Goal: Task Accomplishment & Management: Complete application form

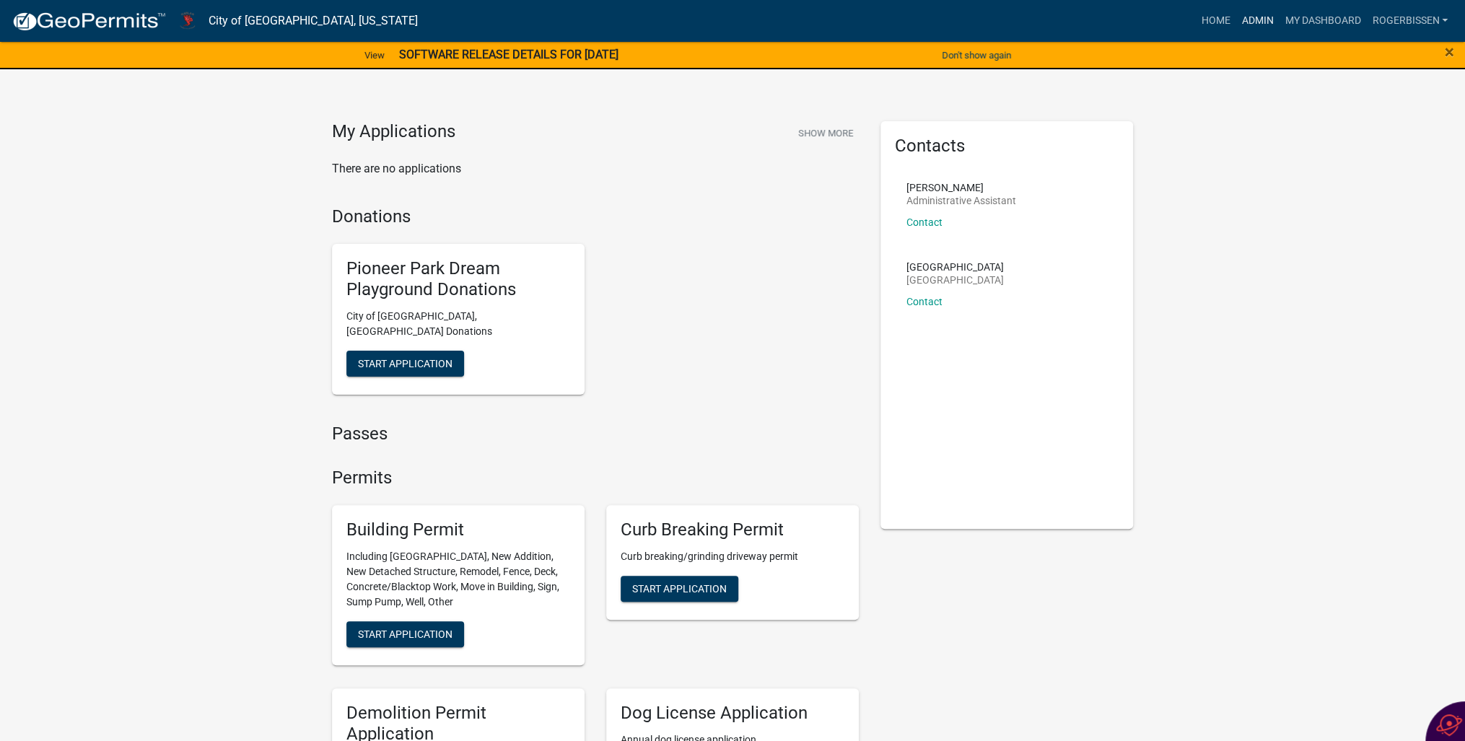
click at [1258, 18] on link "Admin" at bounding box center [1256, 20] width 43 height 27
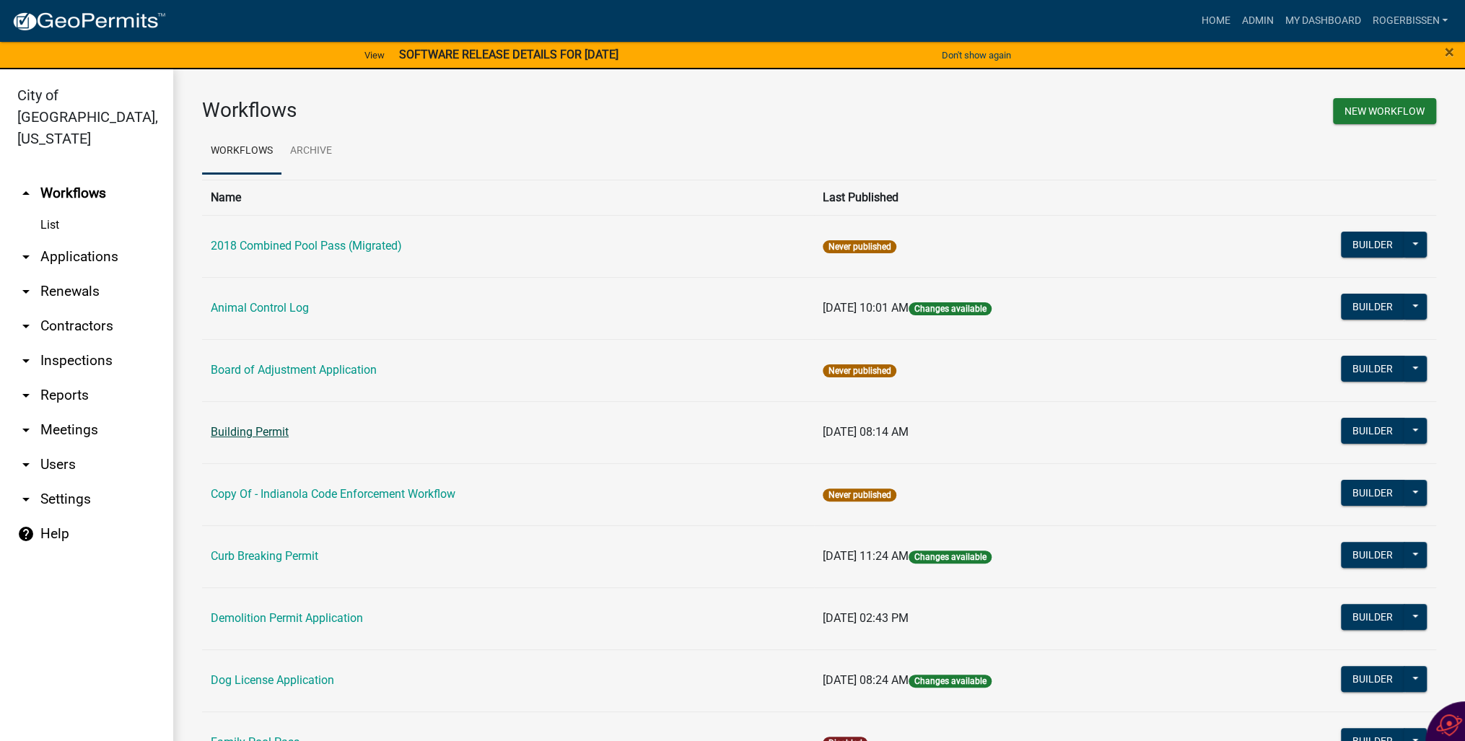
click at [223, 433] on link "Building Permit" at bounding box center [250, 432] width 78 height 14
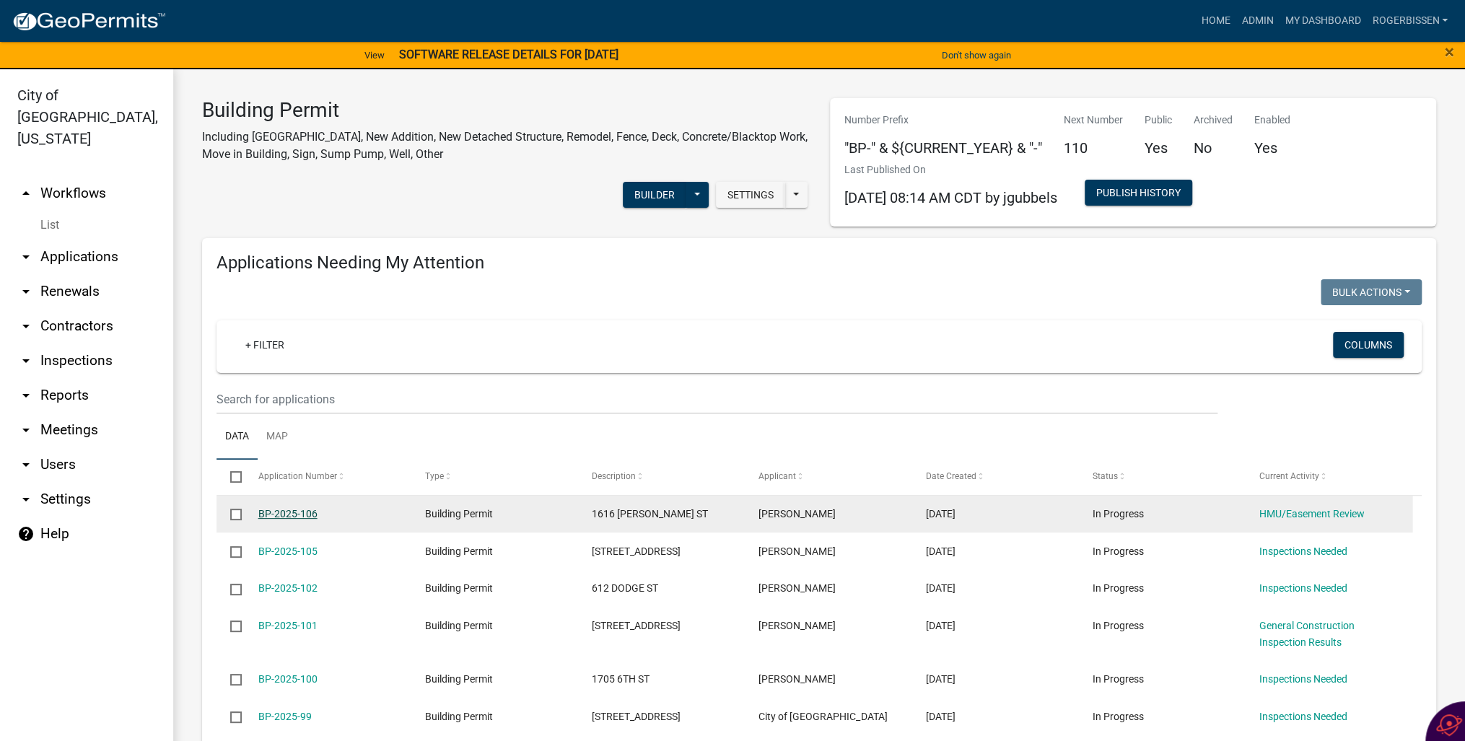
click at [271, 511] on link "BP-2025-106" at bounding box center [287, 514] width 59 height 12
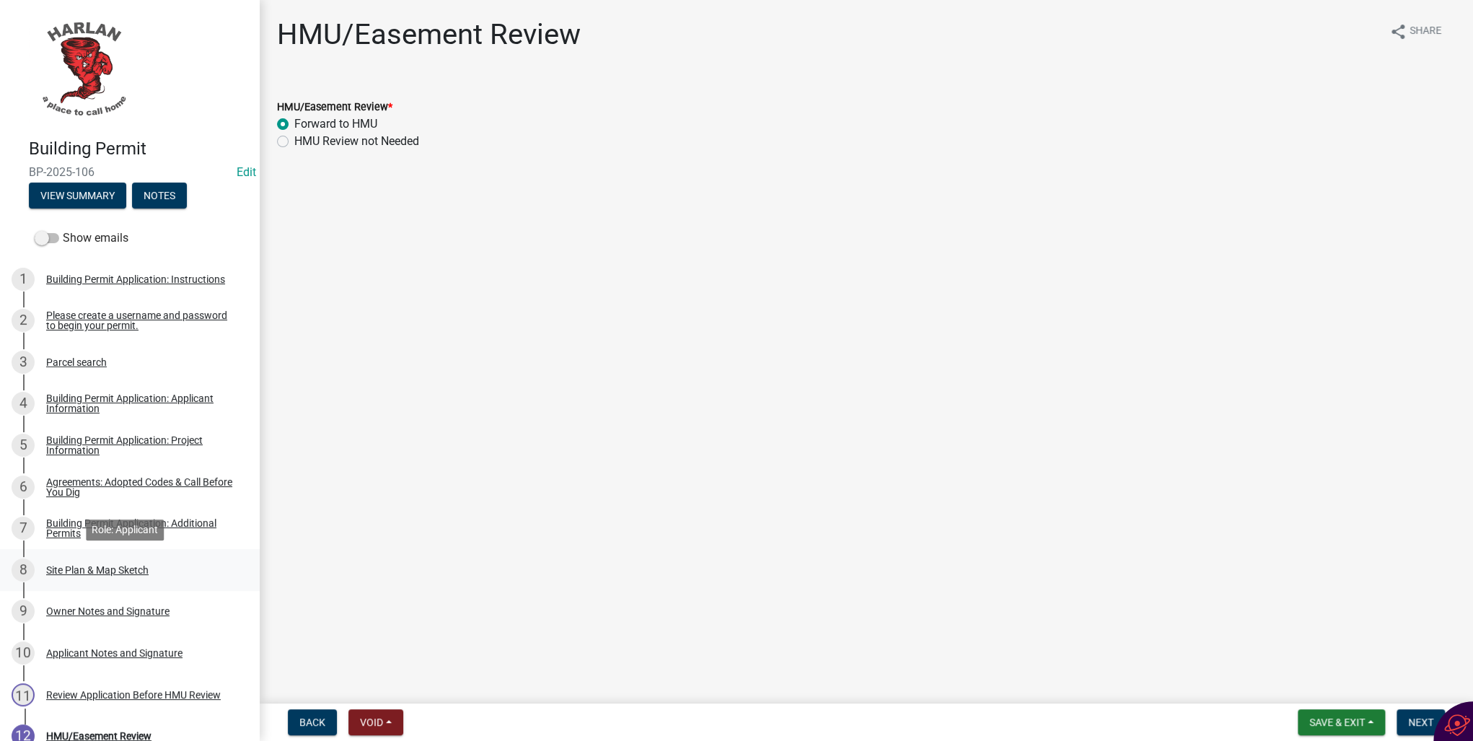
click at [58, 574] on div "Site Plan & Map Sketch" at bounding box center [97, 570] width 102 height 10
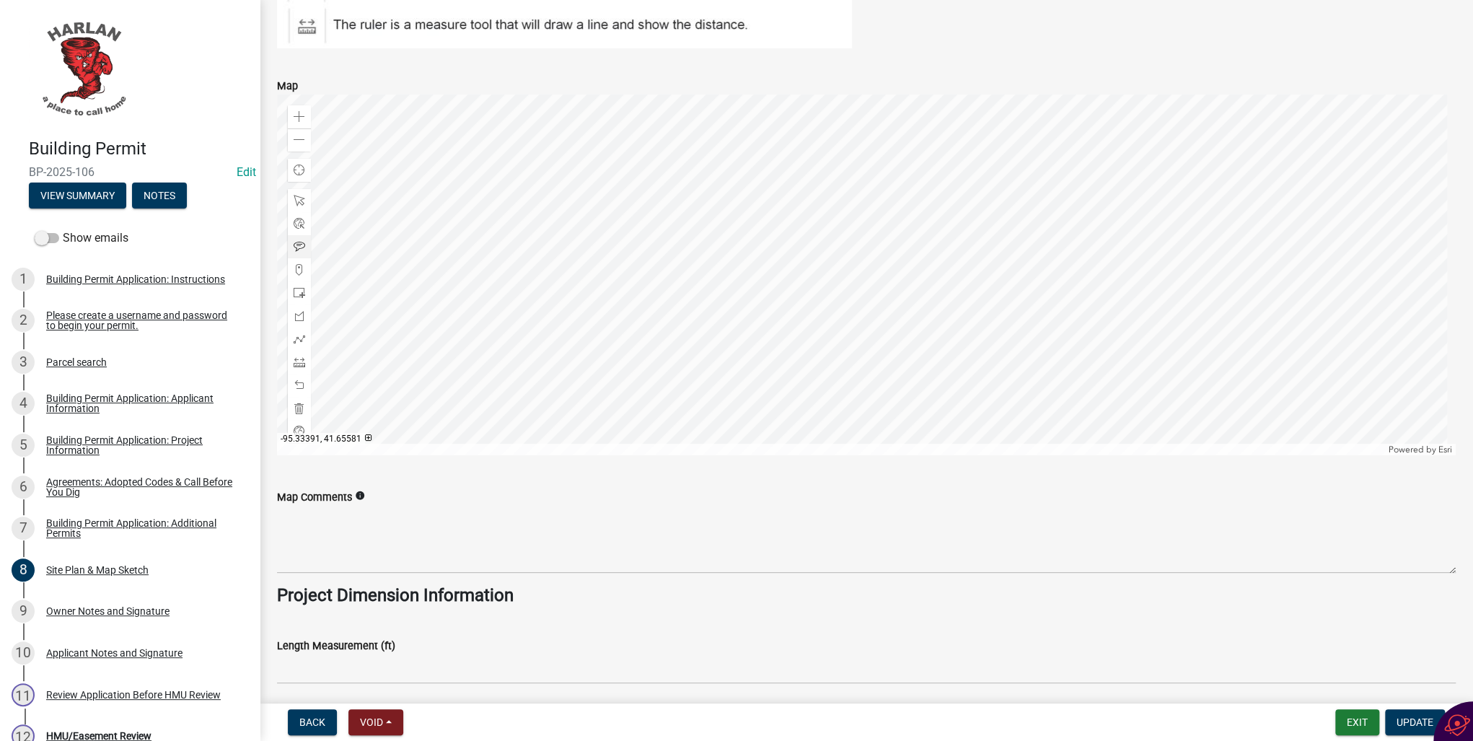
scroll to position [693, 0]
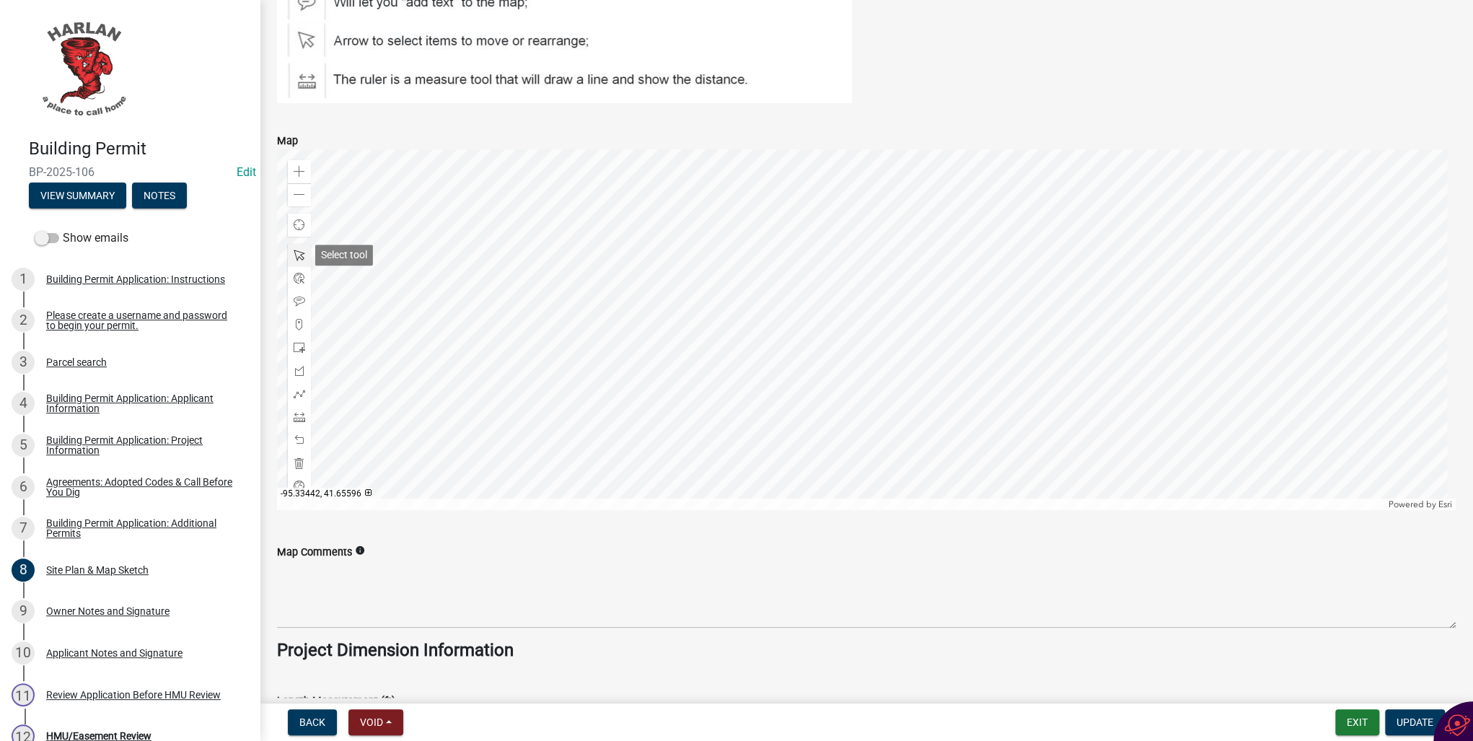
click at [301, 251] on span at bounding box center [300, 256] width 12 height 12
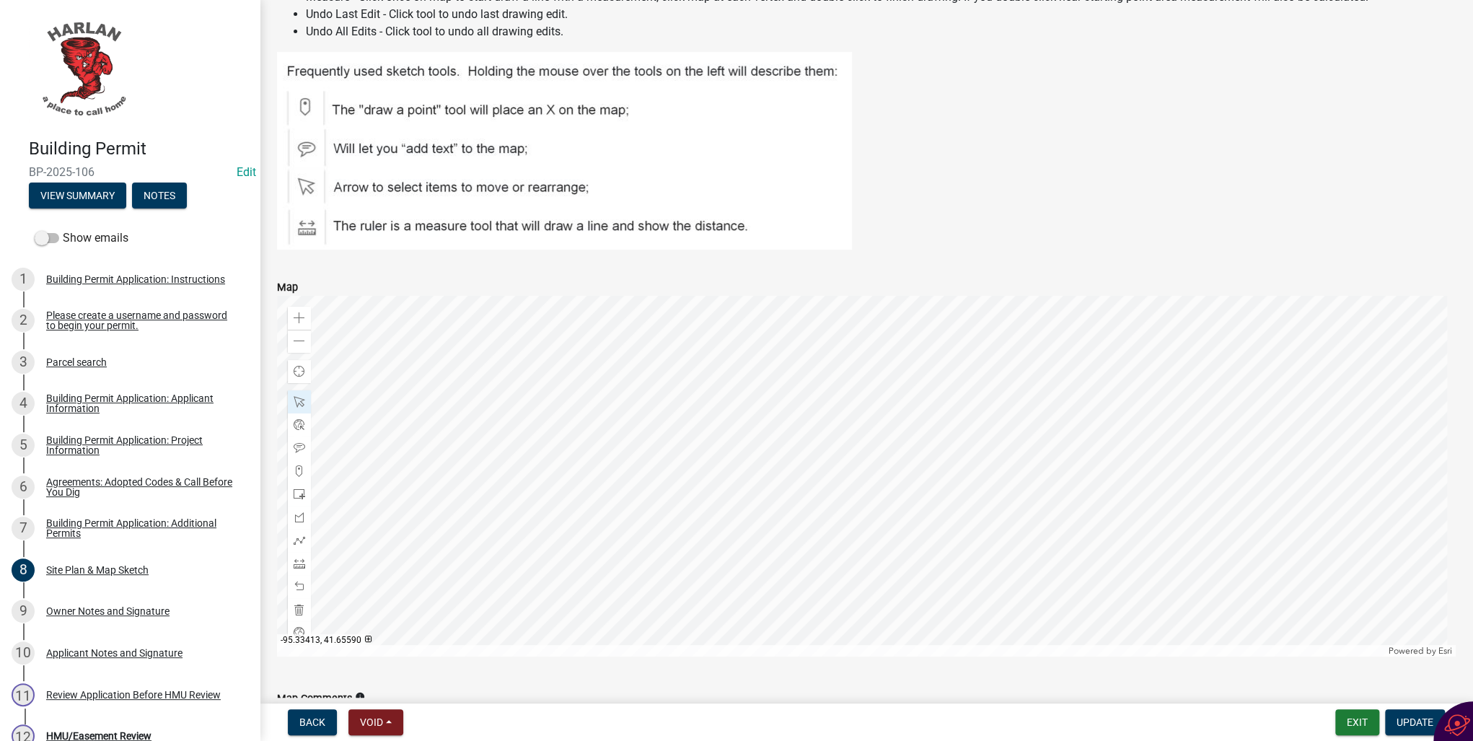
scroll to position [462, 0]
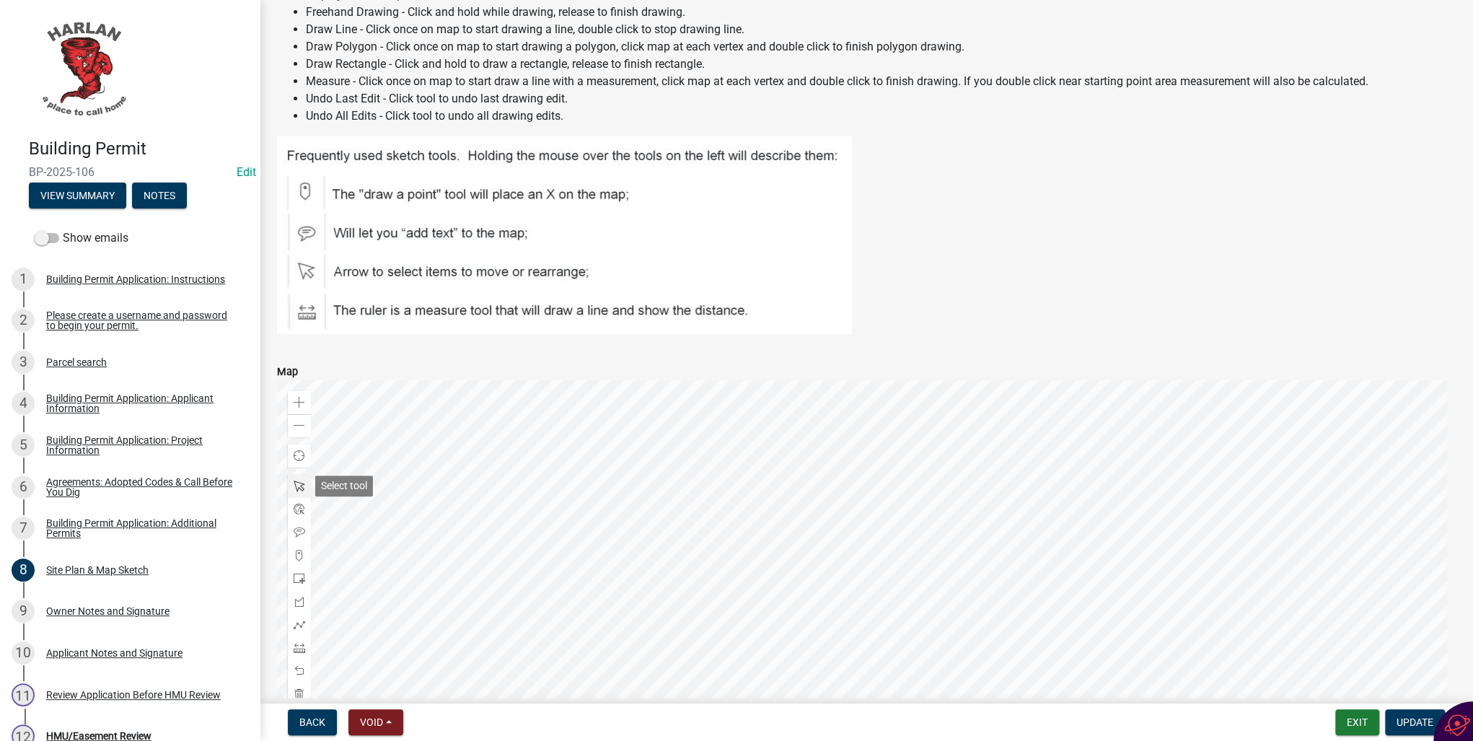
click at [298, 485] on span at bounding box center [300, 487] width 12 height 12
click at [855, 512] on div at bounding box center [866, 560] width 1179 height 361
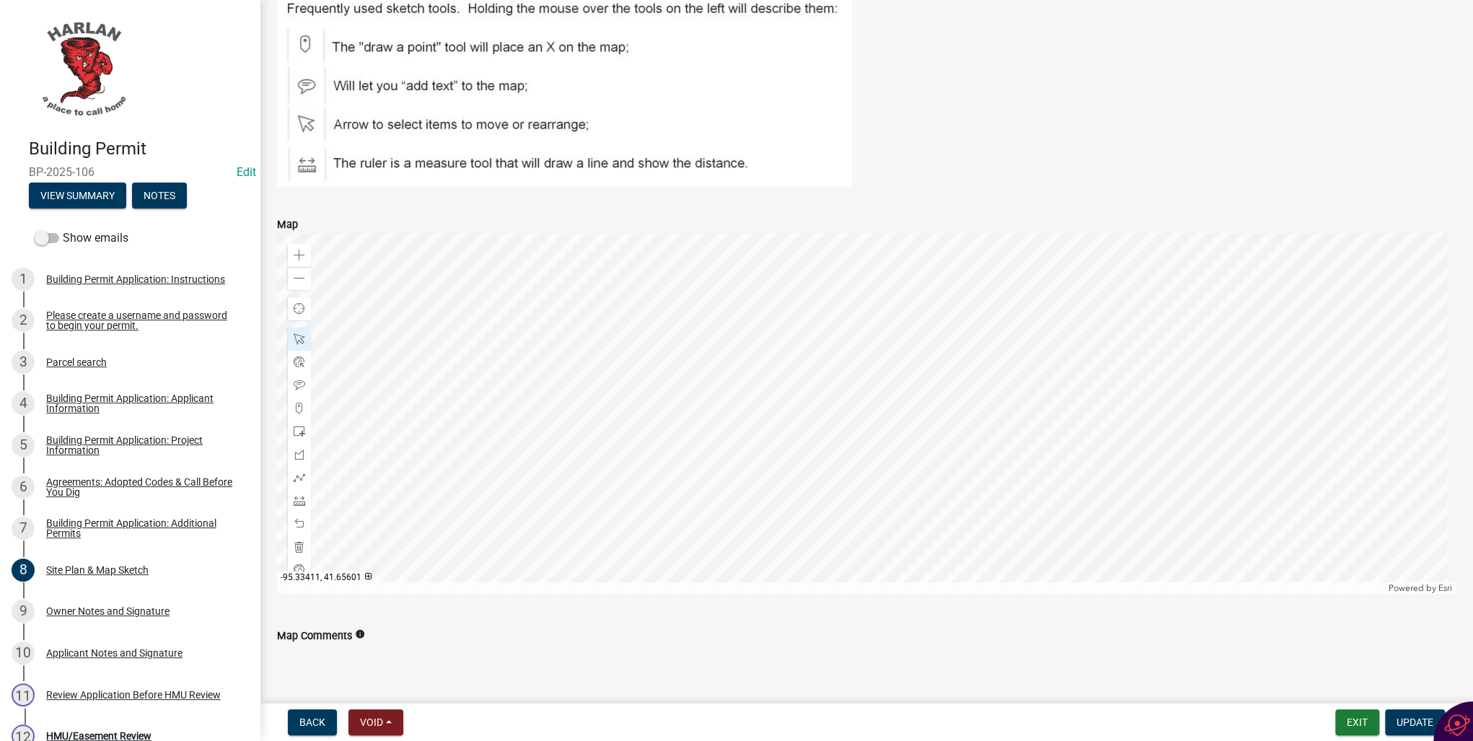
scroll to position [609, 0]
click at [291, 224] on label "Map" at bounding box center [287, 225] width 21 height 10
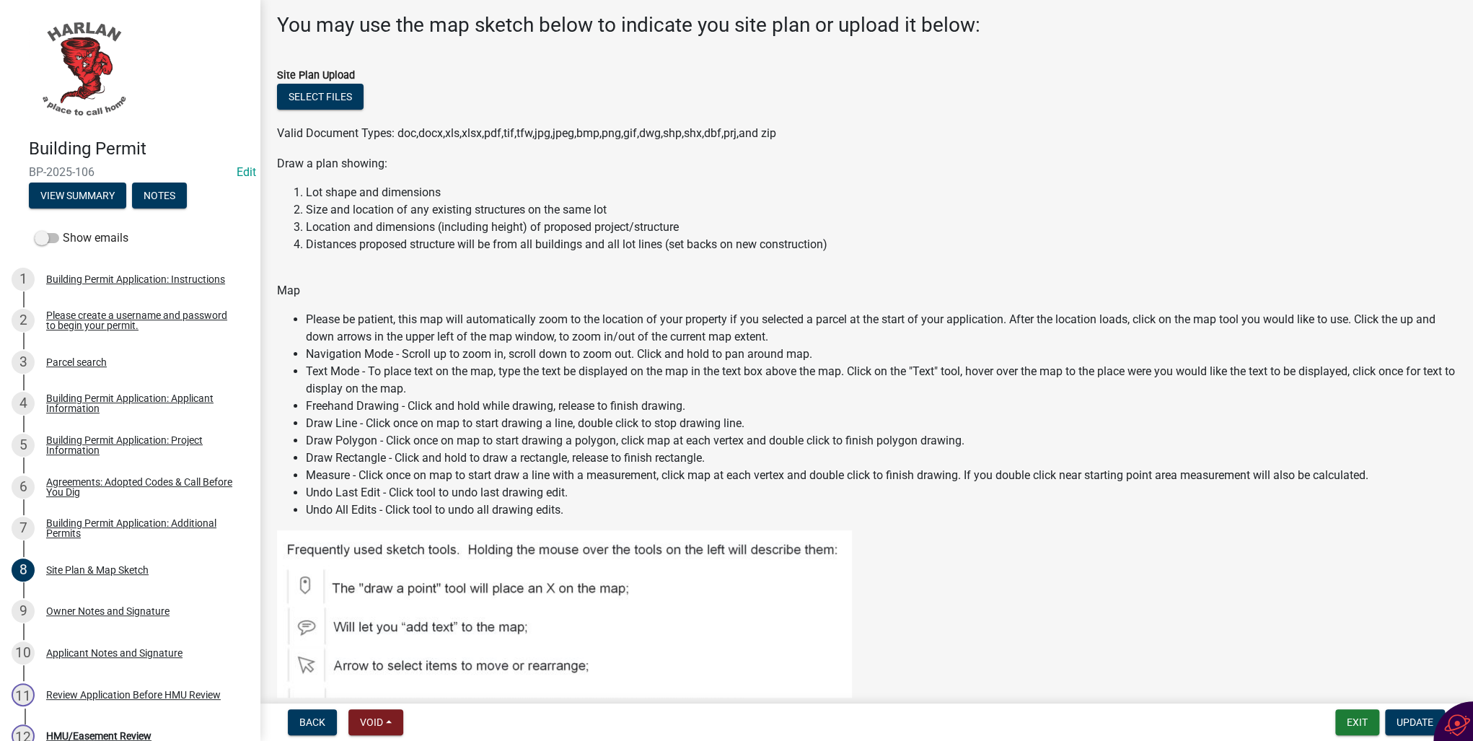
scroll to position [0, 0]
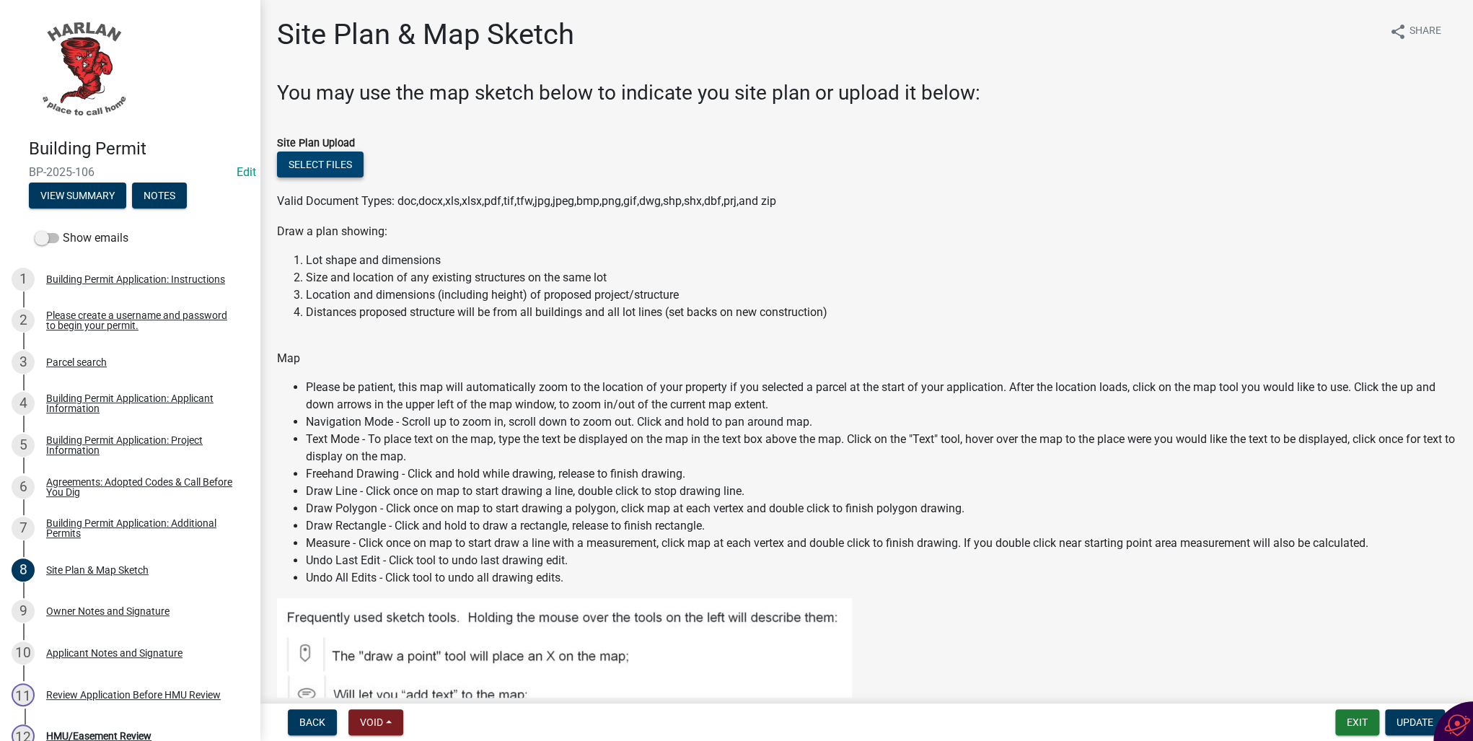
click at [324, 166] on button "Select files" at bounding box center [320, 165] width 87 height 26
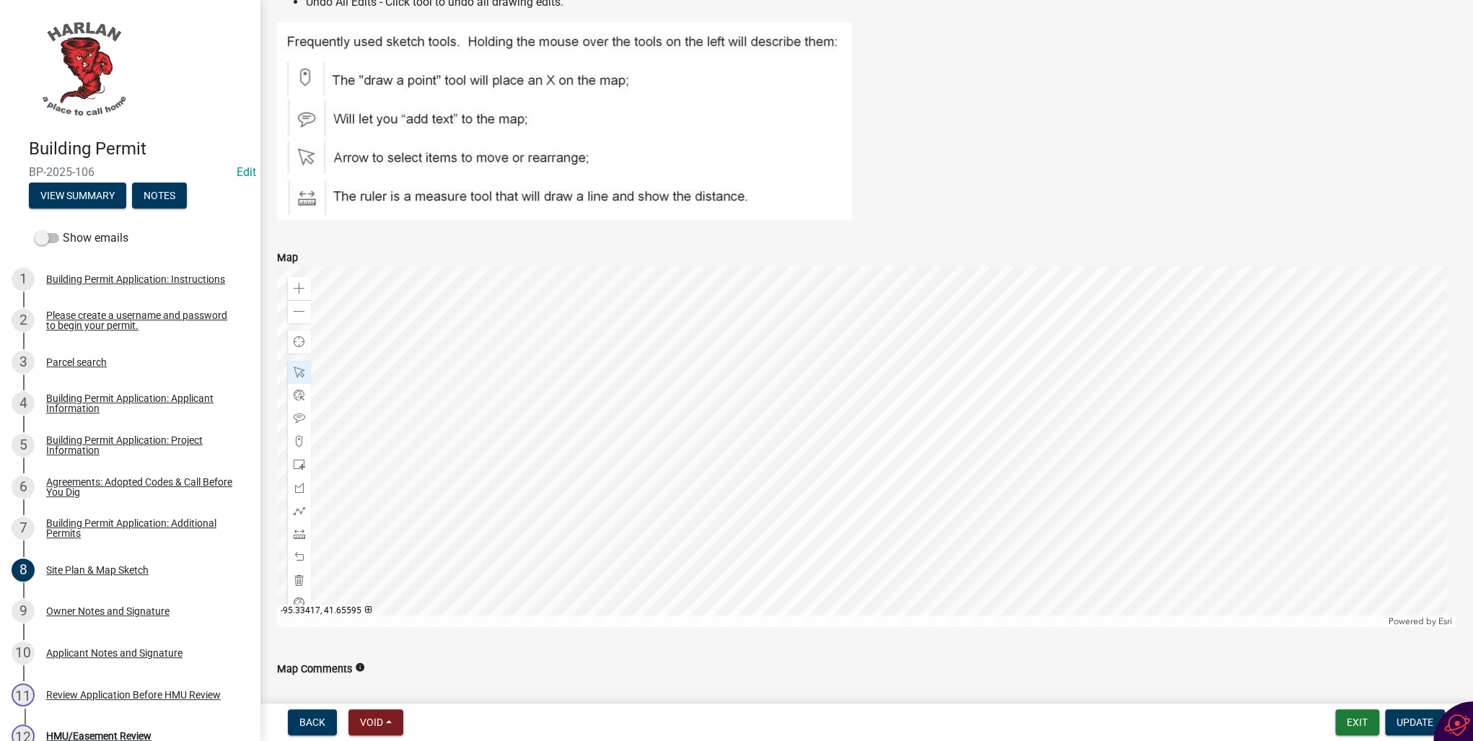
scroll to position [577, 0]
click at [298, 312] on span at bounding box center [300, 310] width 12 height 12
click at [300, 283] on span at bounding box center [300, 287] width 12 height 12
click at [299, 371] on span at bounding box center [300, 371] width 12 height 12
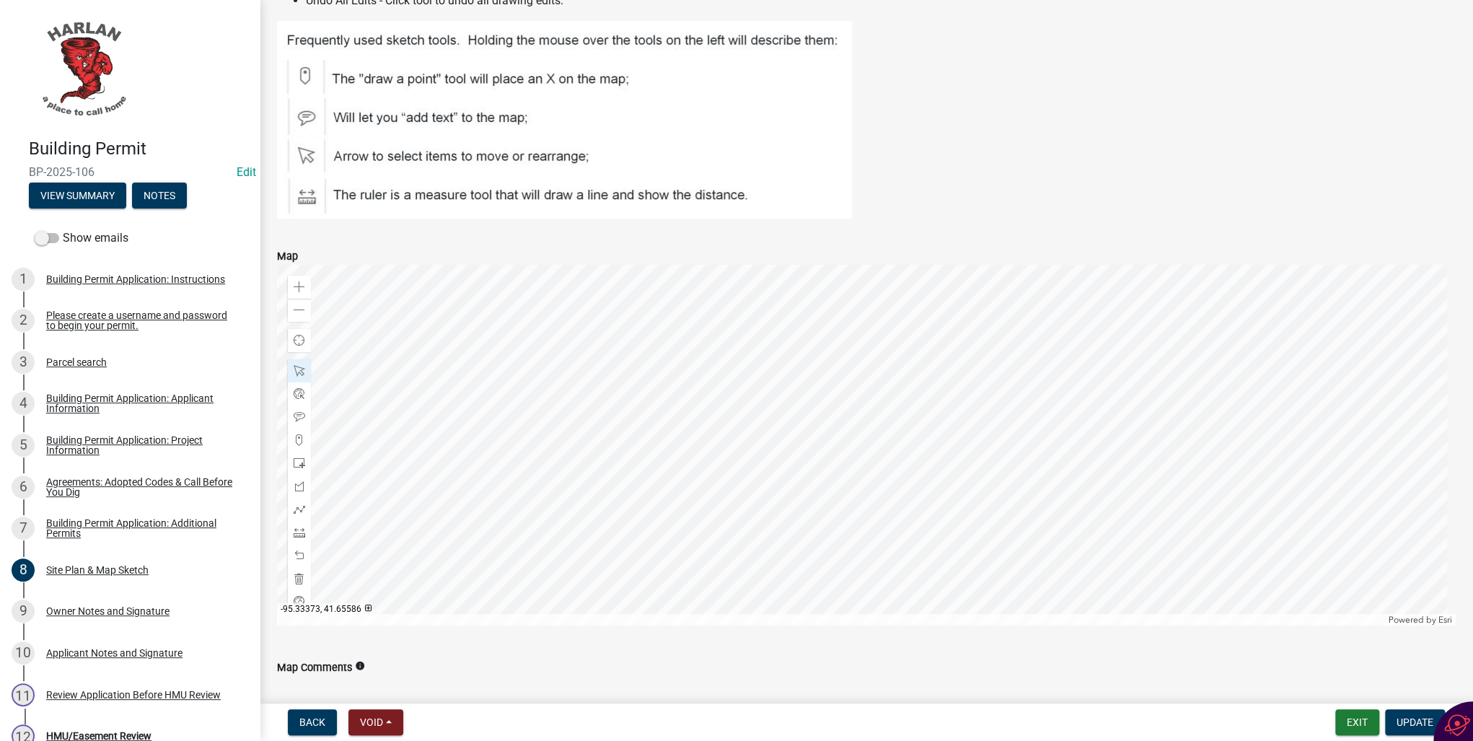
click at [813, 422] on div at bounding box center [866, 445] width 1179 height 361
click at [299, 579] on span at bounding box center [300, 579] width 12 height 12
click at [297, 369] on span at bounding box center [300, 371] width 12 height 12
click at [816, 443] on div at bounding box center [866, 445] width 1179 height 361
click at [817, 447] on div at bounding box center [866, 445] width 1179 height 361
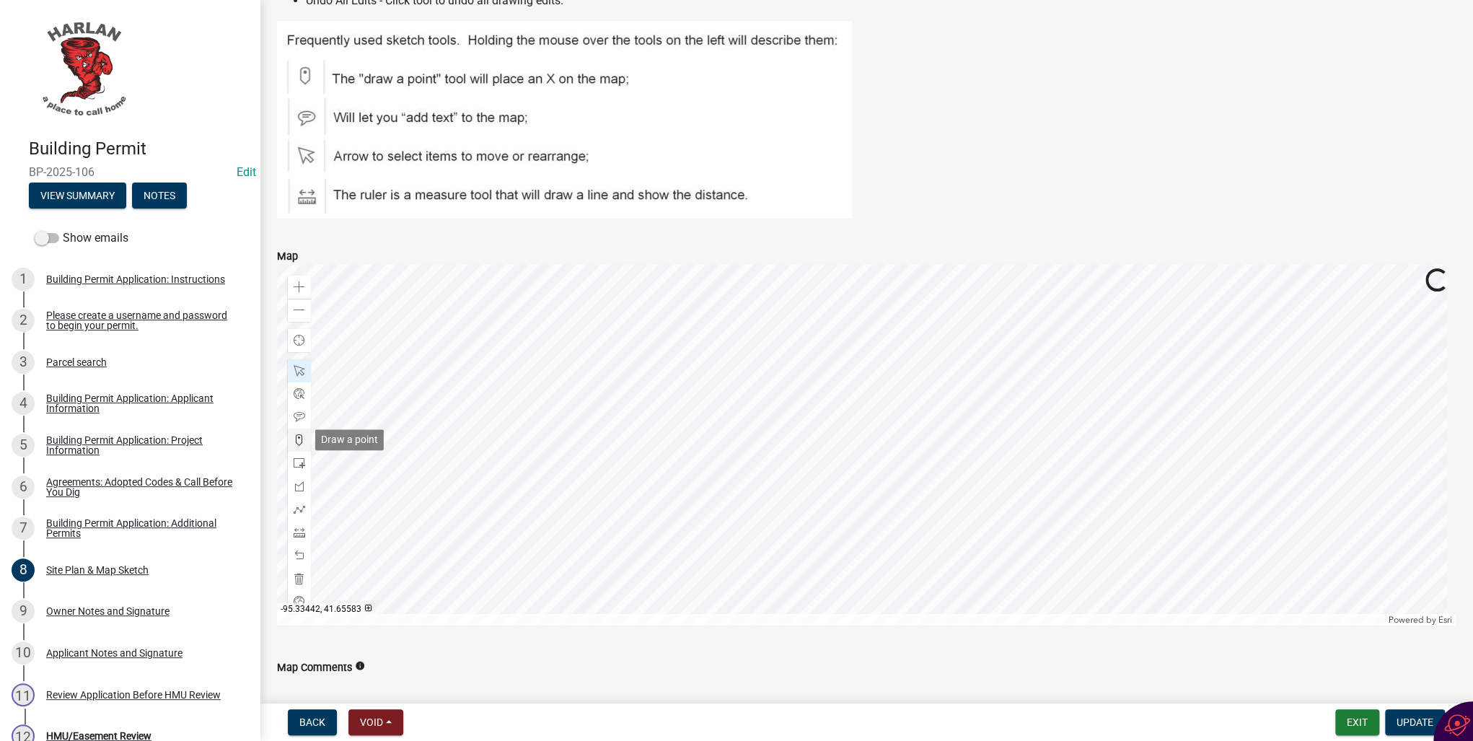
click at [300, 437] on span at bounding box center [300, 440] width 12 height 12
click at [815, 447] on div at bounding box center [866, 445] width 1179 height 361
click at [814, 460] on div at bounding box center [866, 445] width 1179 height 361
click at [299, 441] on span at bounding box center [300, 440] width 12 height 12
click at [298, 507] on span at bounding box center [300, 510] width 12 height 12
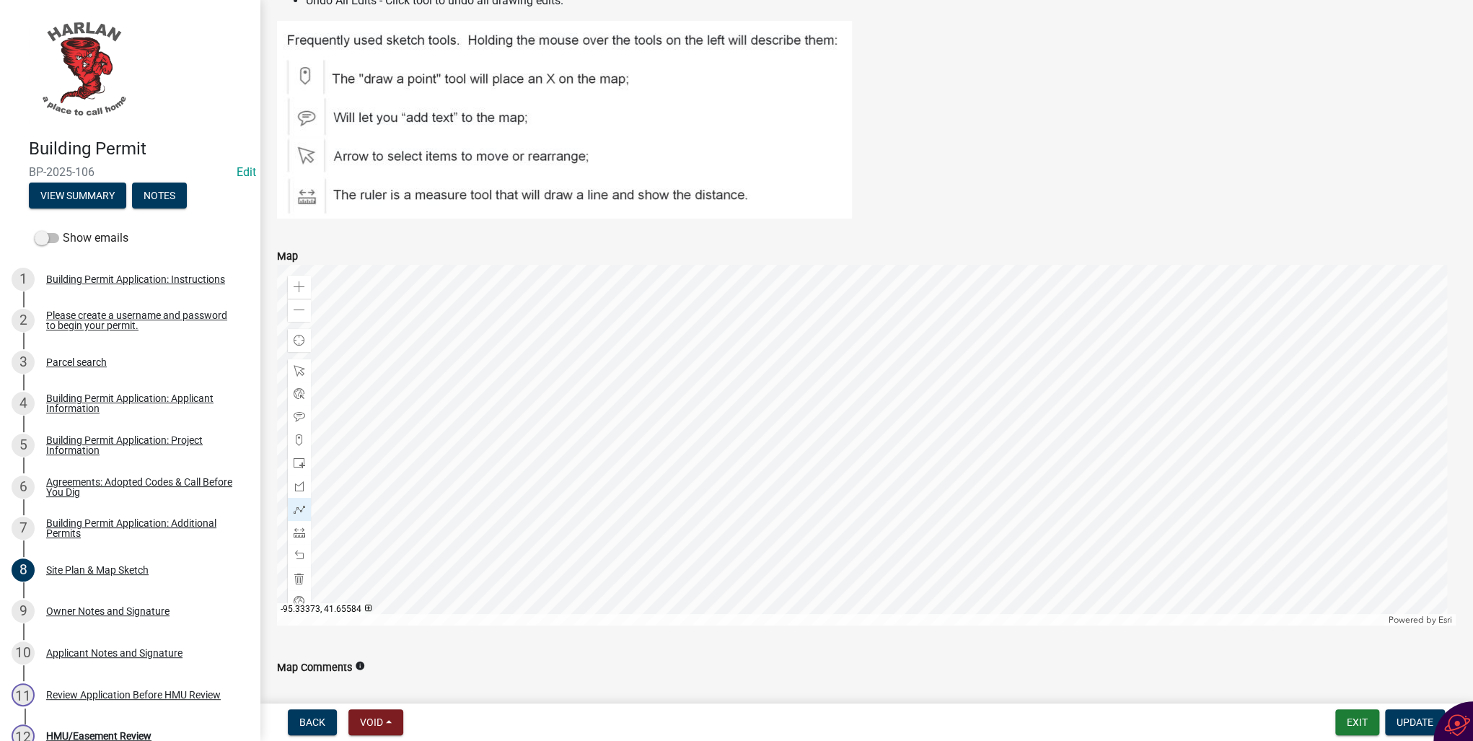
click at [807, 460] on div at bounding box center [866, 445] width 1179 height 361
click at [796, 469] on div at bounding box center [866, 445] width 1179 height 361
click at [866, 544] on div at bounding box center [866, 445] width 1179 height 361
click at [878, 535] on div at bounding box center [866, 445] width 1179 height 361
click at [299, 577] on span at bounding box center [300, 579] width 12 height 12
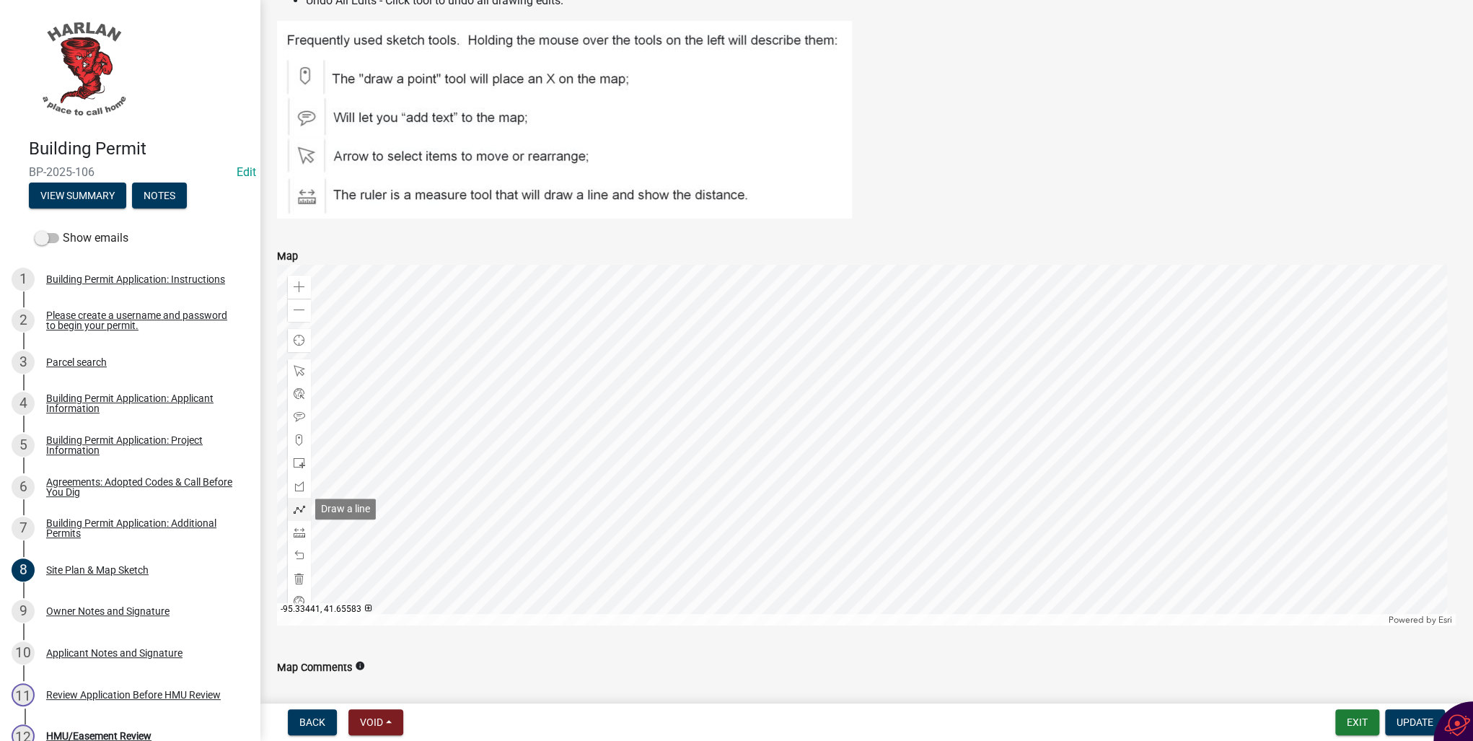
click at [299, 504] on span at bounding box center [300, 510] width 12 height 12
click at [810, 459] on div at bounding box center [866, 445] width 1179 height 361
click at [800, 467] on div at bounding box center [866, 445] width 1179 height 361
click at [859, 540] on div at bounding box center [866, 445] width 1179 height 361
click at [869, 528] on div at bounding box center [866, 445] width 1179 height 361
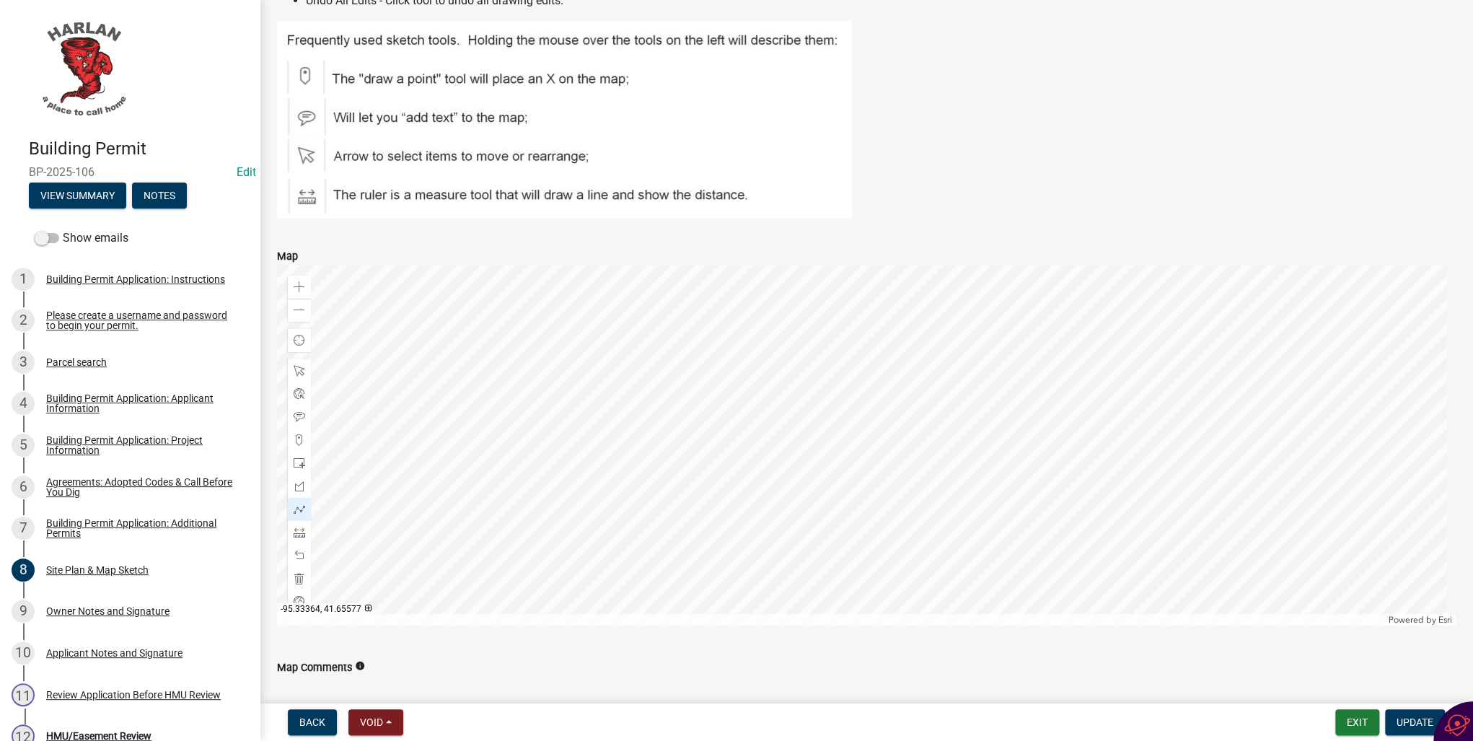
click at [869, 528] on div at bounding box center [866, 445] width 1179 height 361
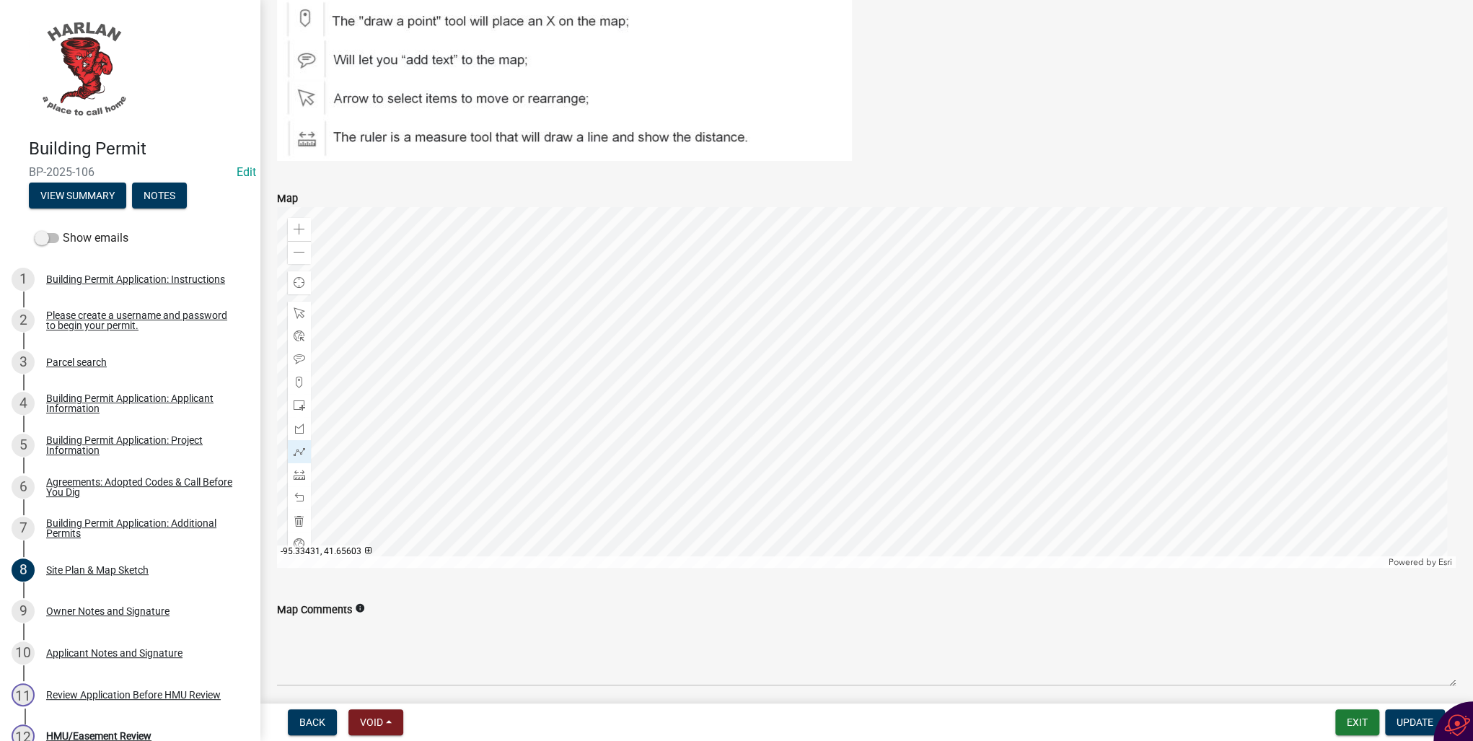
scroll to position [693, 0]
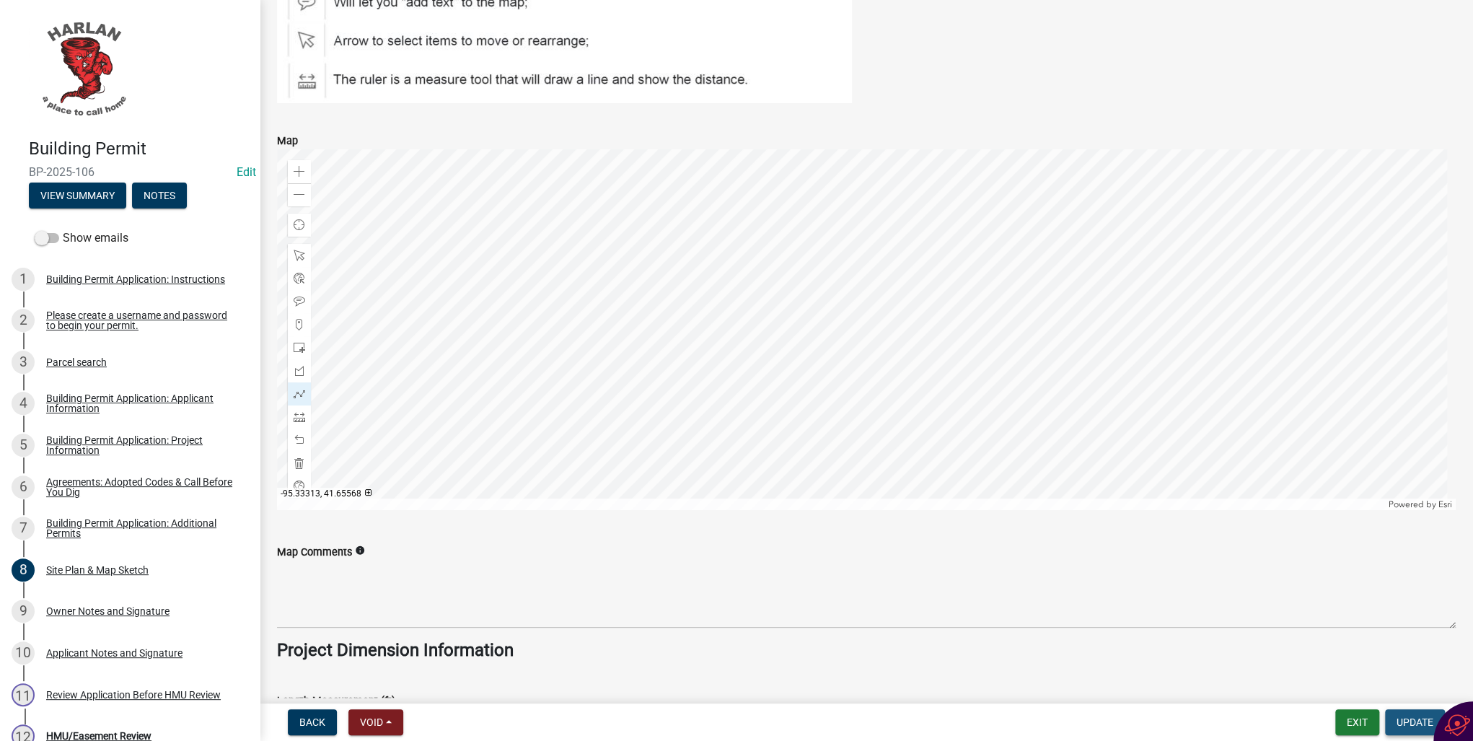
click at [1406, 722] on span "Update" at bounding box center [1415, 722] width 37 height 12
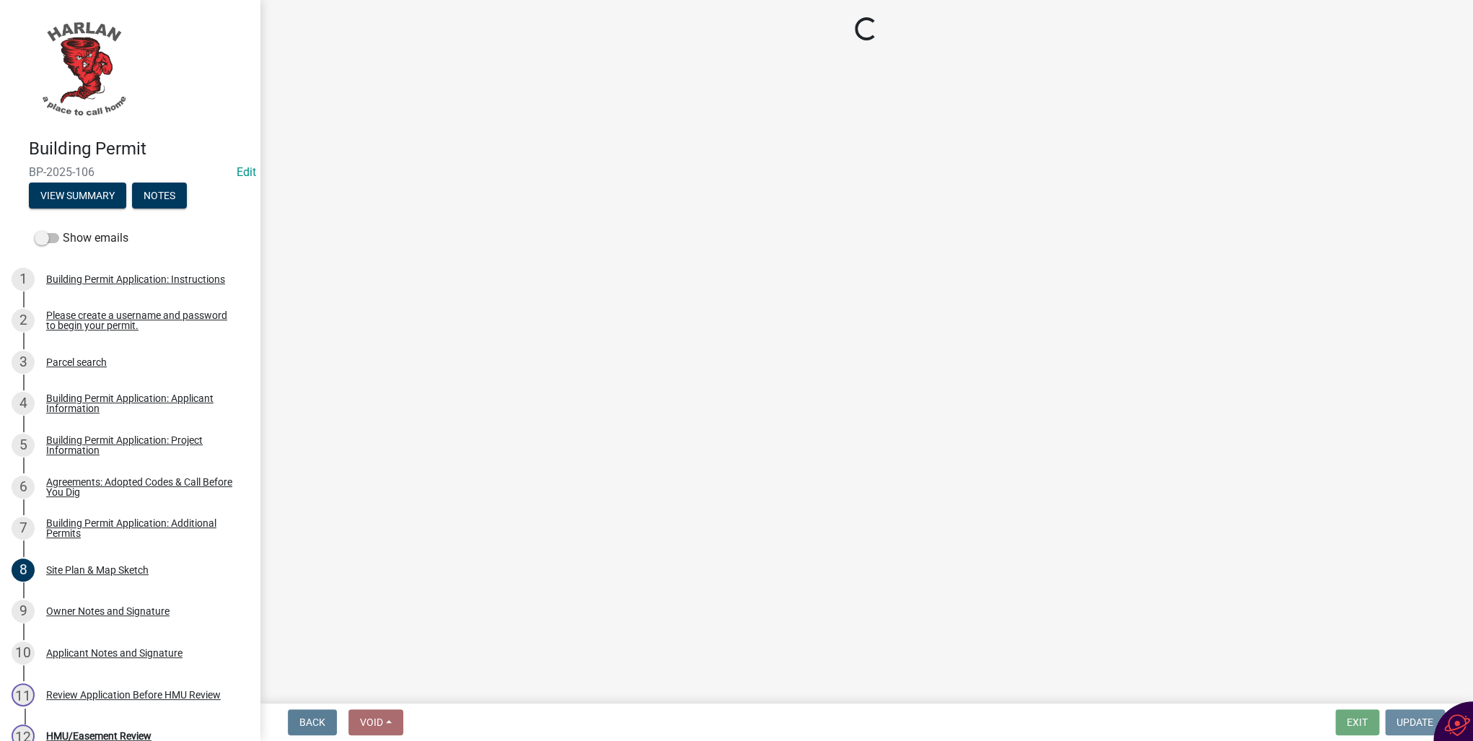
scroll to position [0, 0]
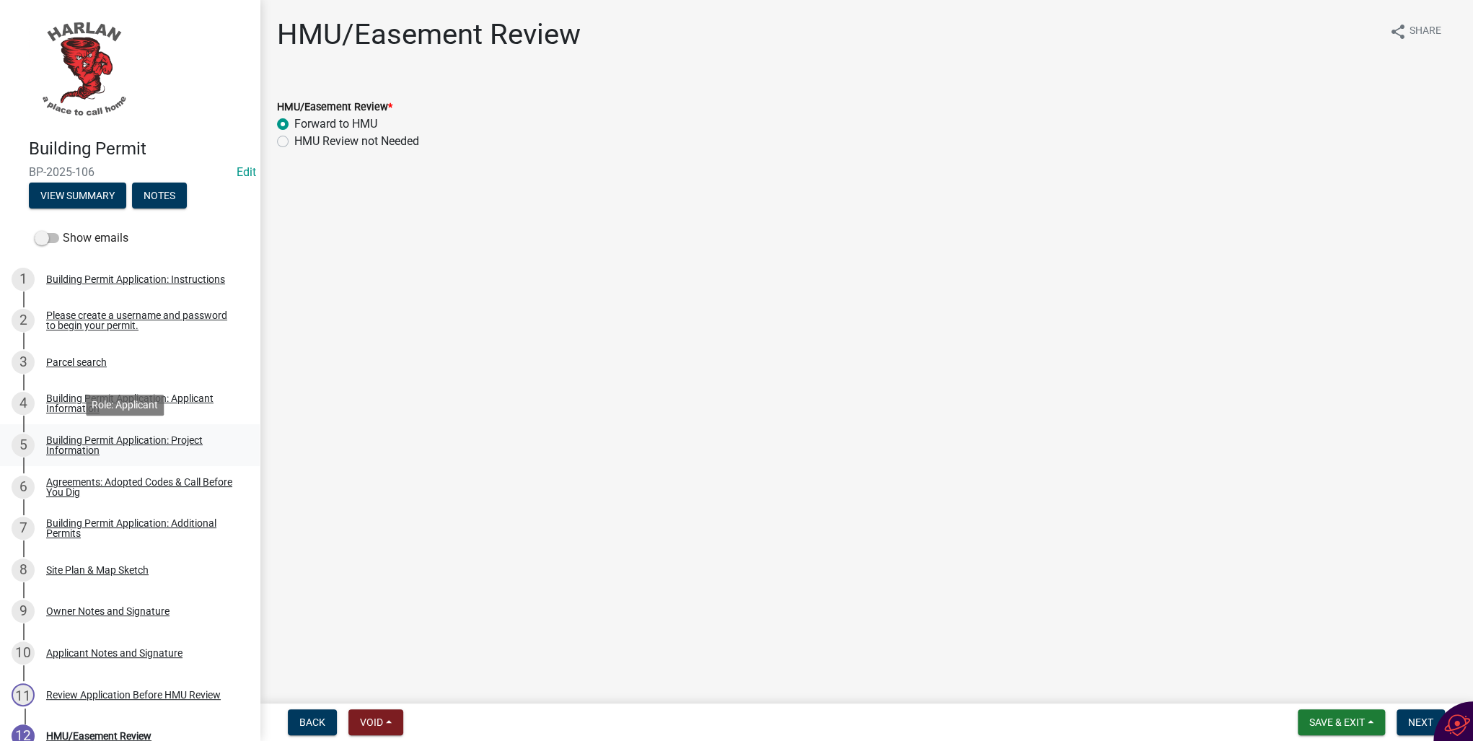
click at [66, 447] on div "Building Permit Application: Project Information" at bounding box center [141, 445] width 190 height 20
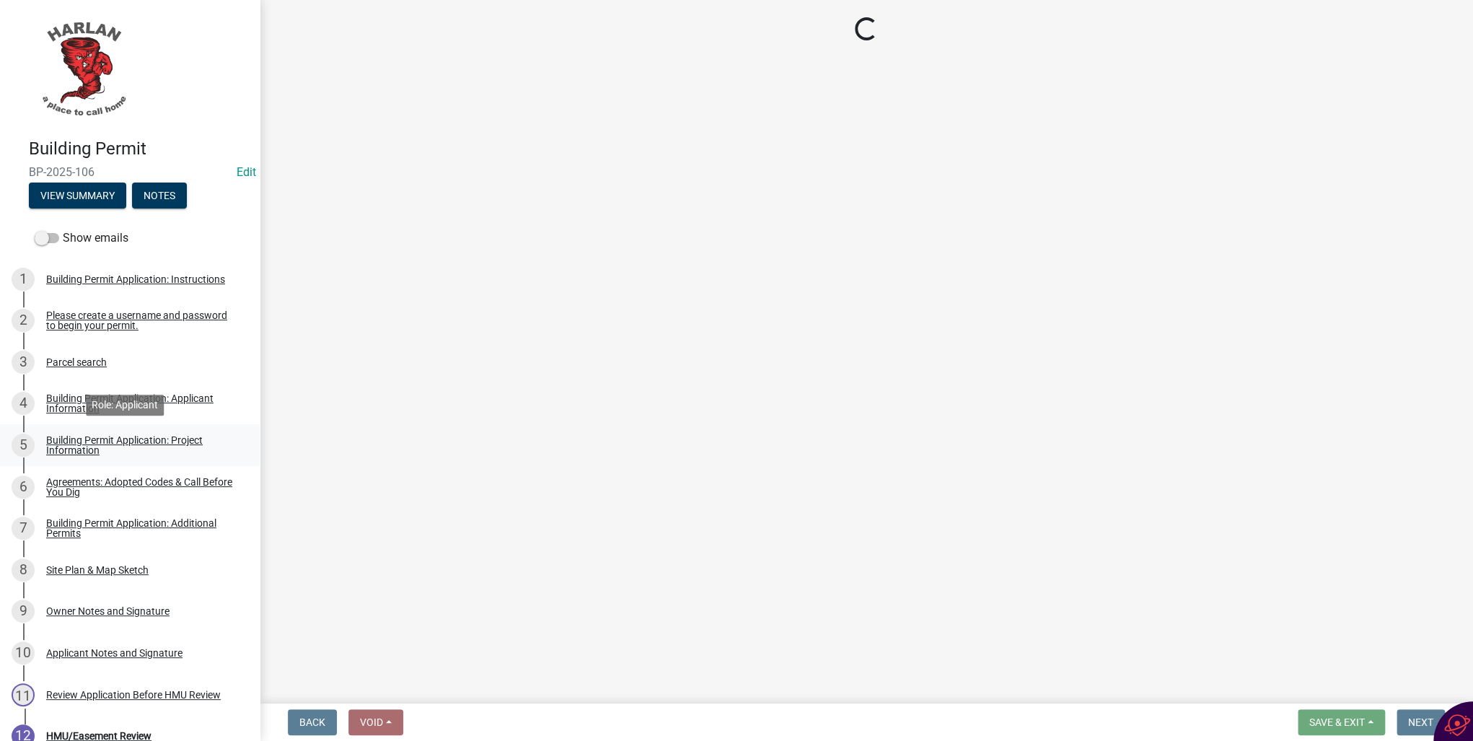
select select "57c12fbf-2104-401b-a871-4062d0a56bab"
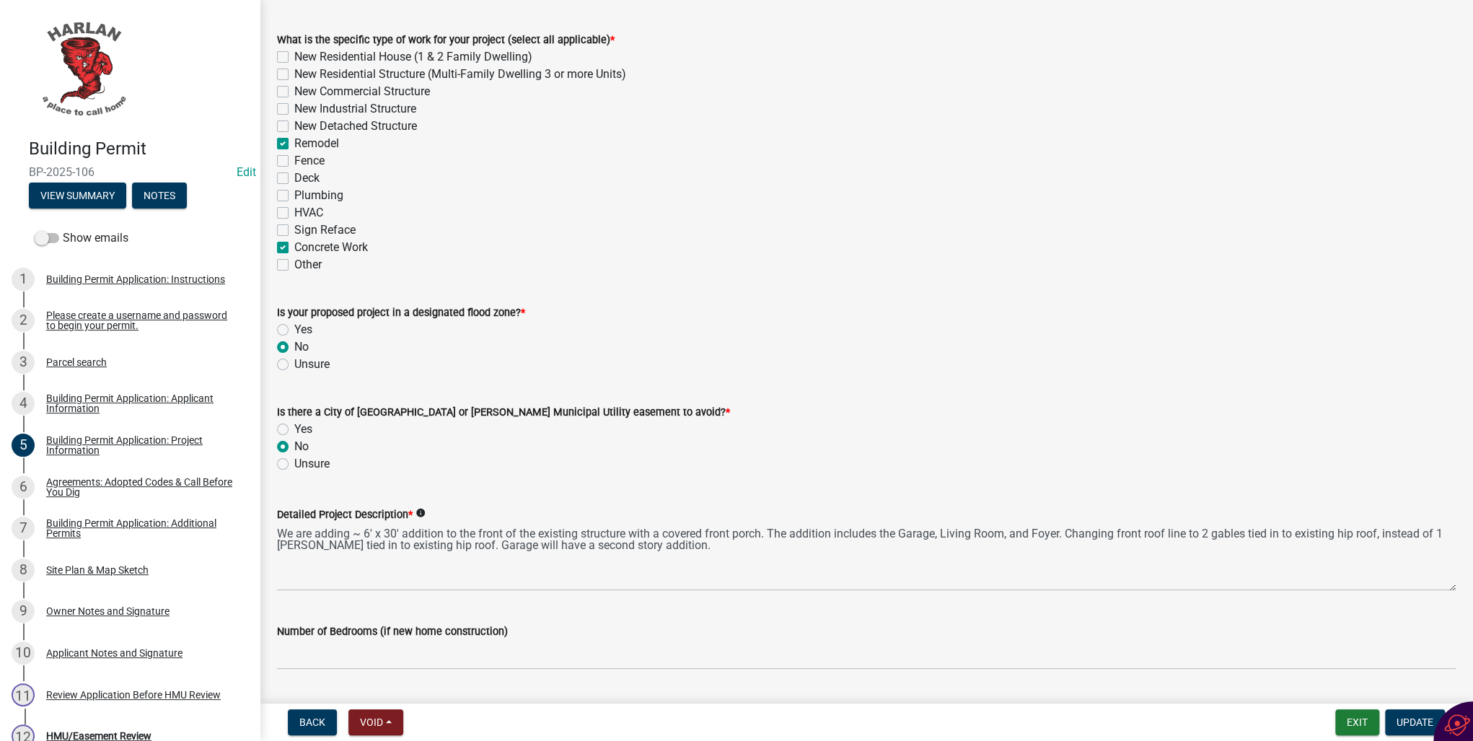
scroll to position [395, 0]
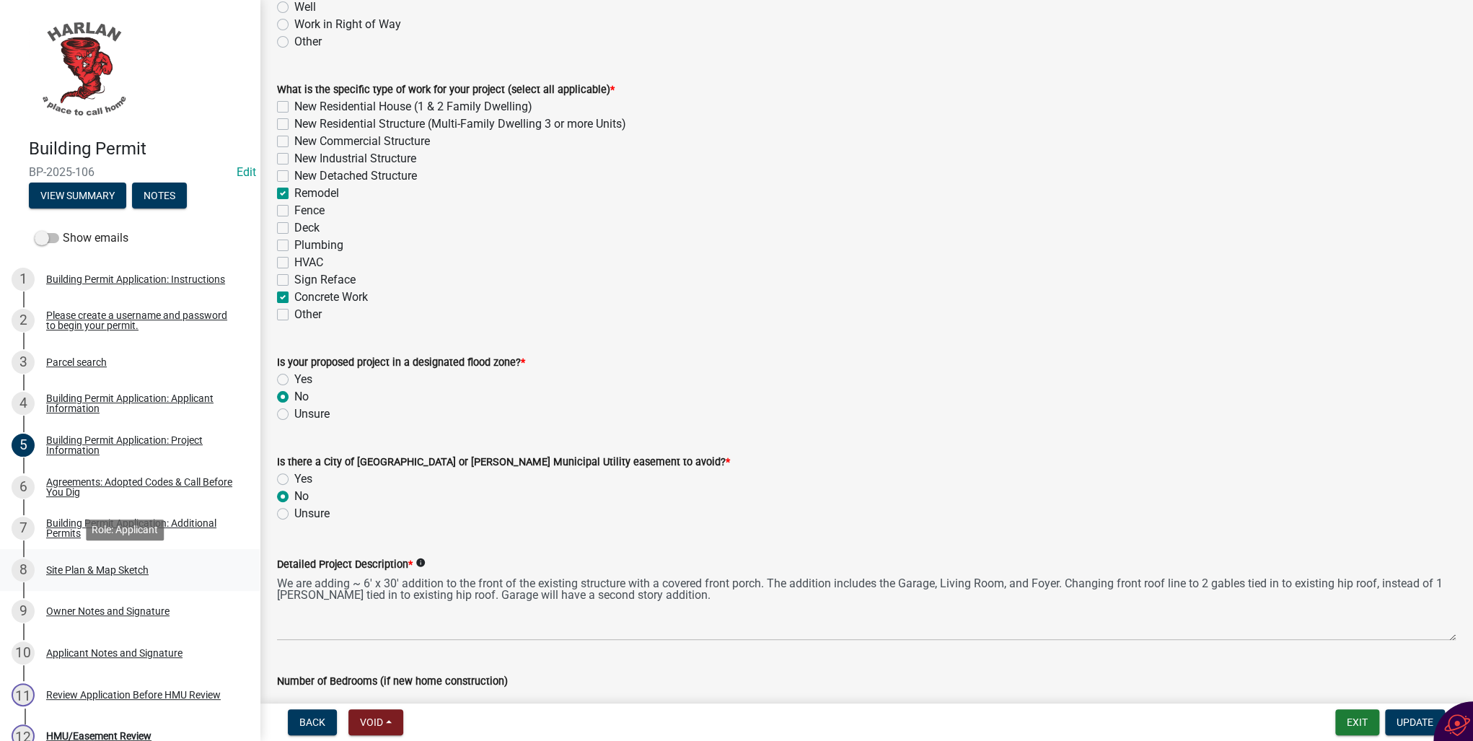
click at [86, 572] on div "Site Plan & Map Sketch" at bounding box center [97, 570] width 102 height 10
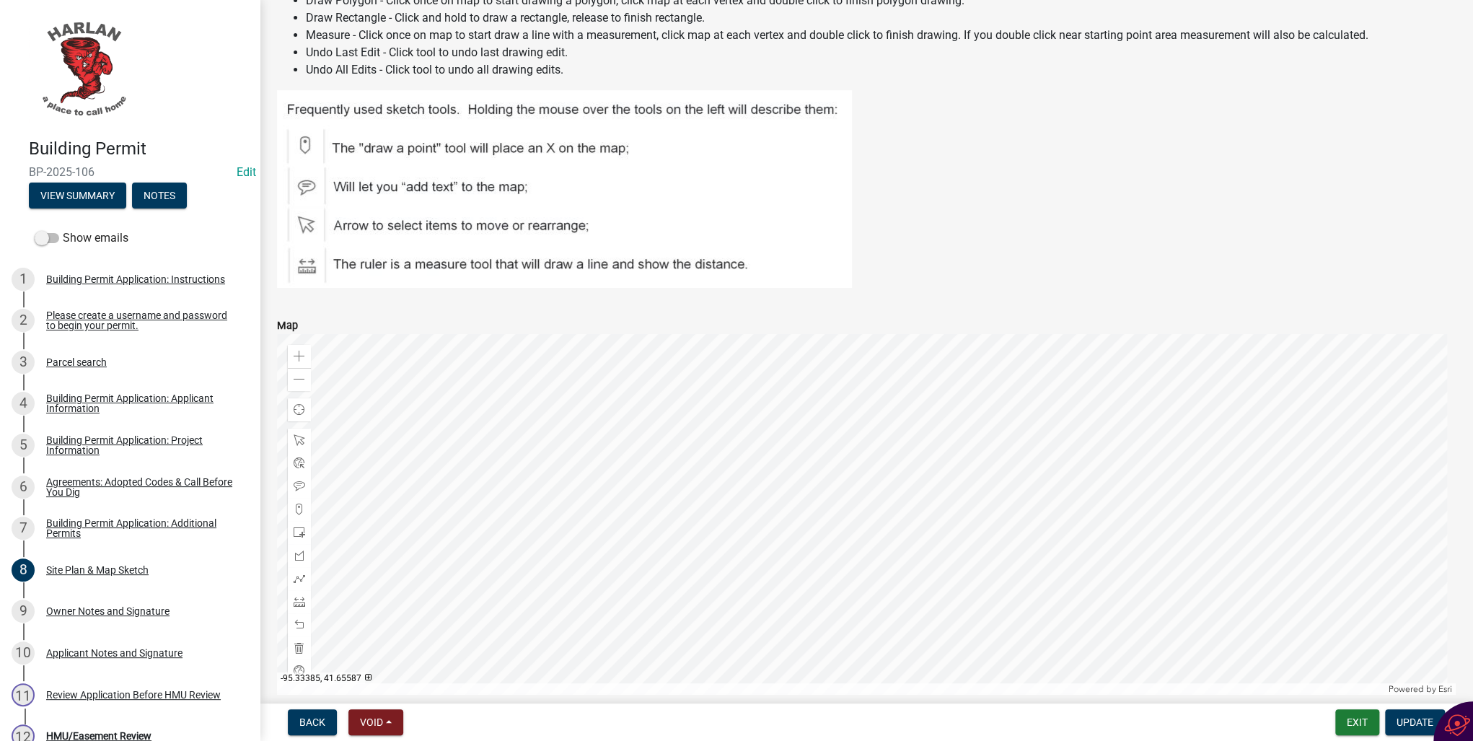
scroll to position [520, 0]
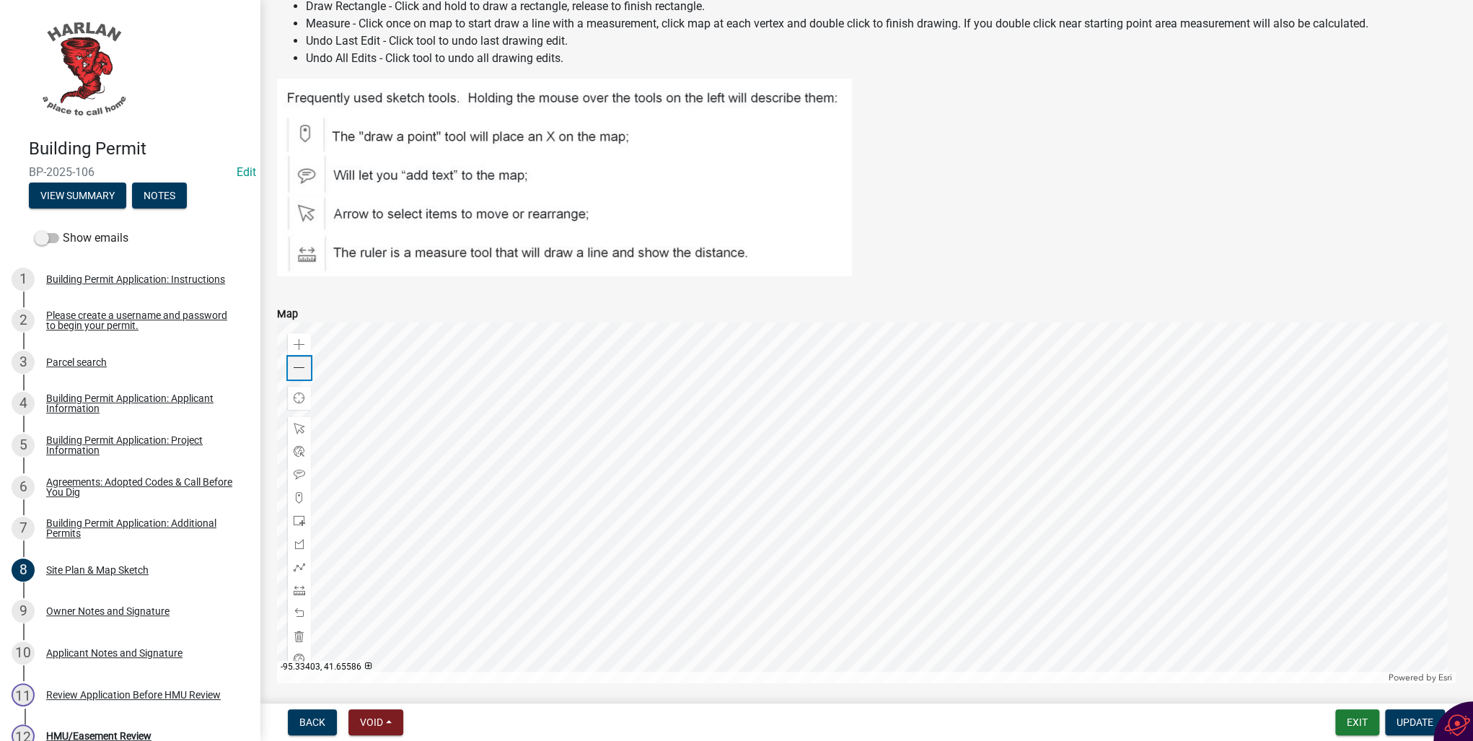
click at [304, 369] on span at bounding box center [300, 368] width 12 height 12
click at [299, 565] on span at bounding box center [300, 567] width 12 height 12
click at [849, 385] on div at bounding box center [866, 503] width 1179 height 361
click at [838, 369] on div at bounding box center [866, 503] width 1179 height 361
click at [897, 328] on div at bounding box center [866, 503] width 1179 height 361
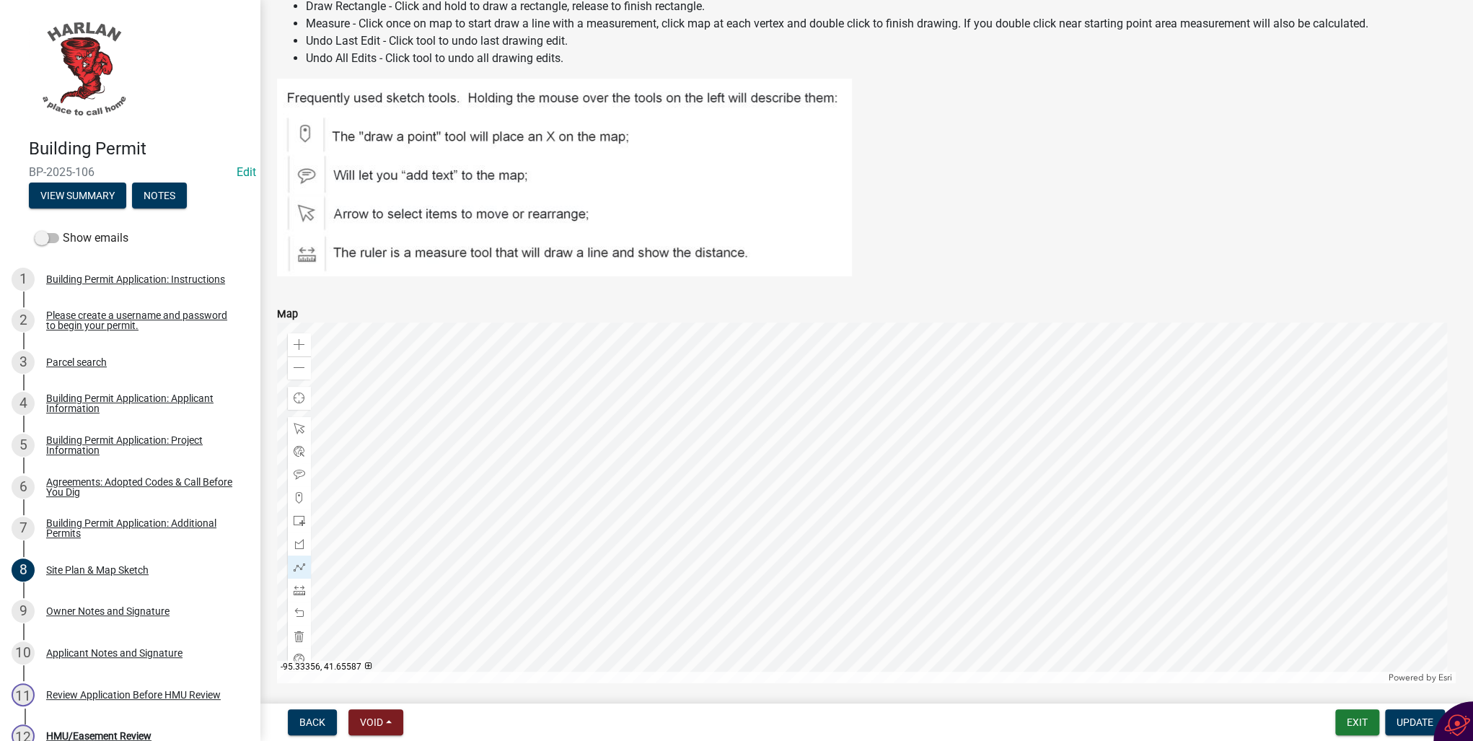
click at [967, 424] on div at bounding box center [866, 503] width 1179 height 361
click at [1403, 720] on span "Update" at bounding box center [1415, 722] width 37 height 12
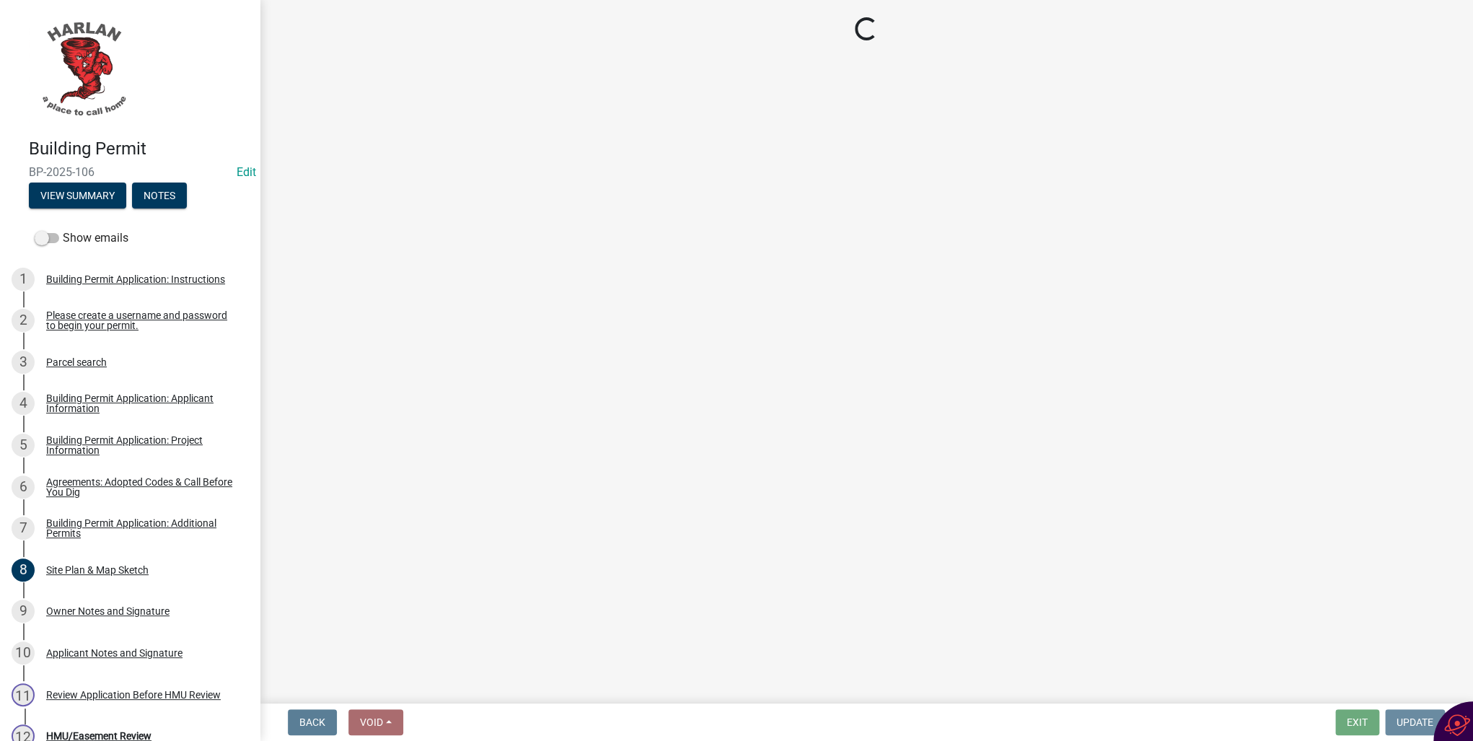
scroll to position [0, 0]
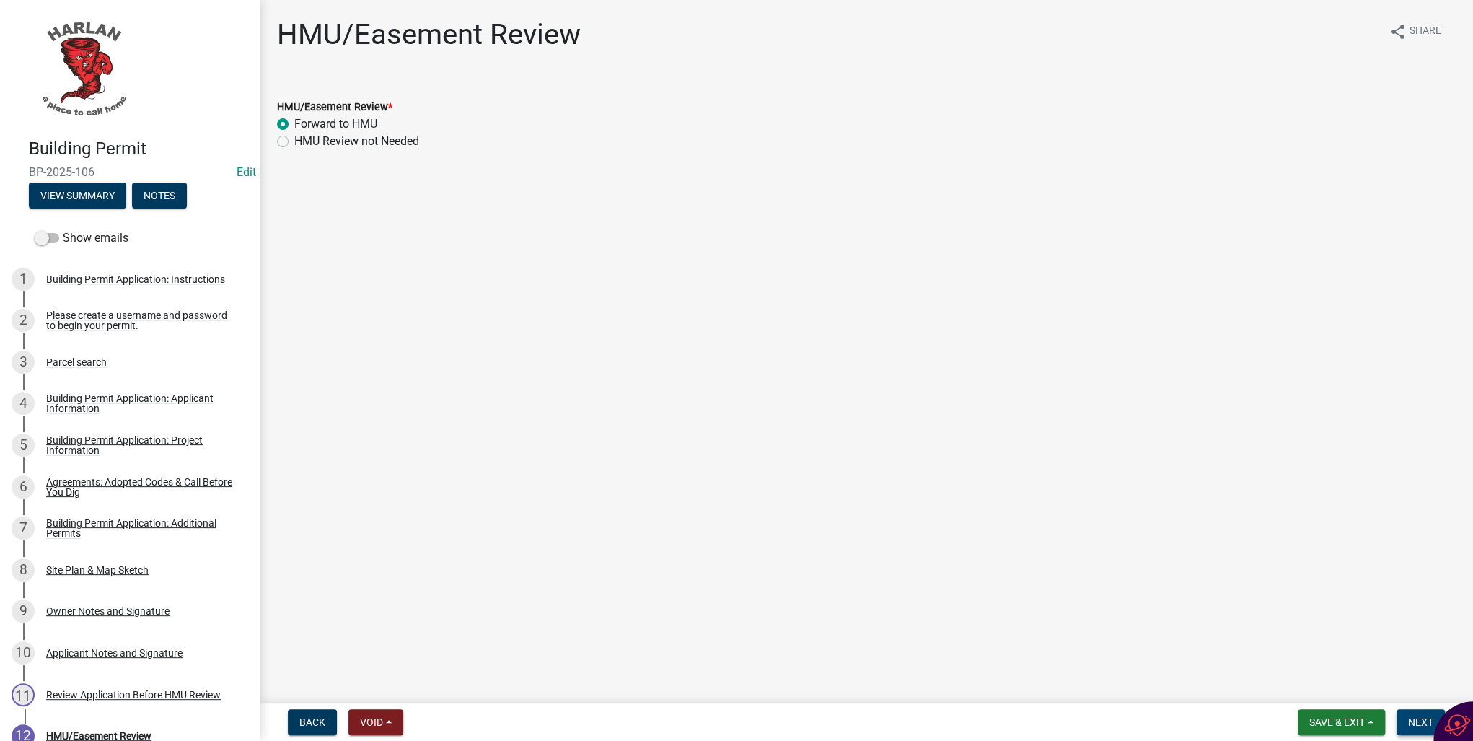
click at [1409, 721] on span "Next" at bounding box center [1420, 722] width 25 height 12
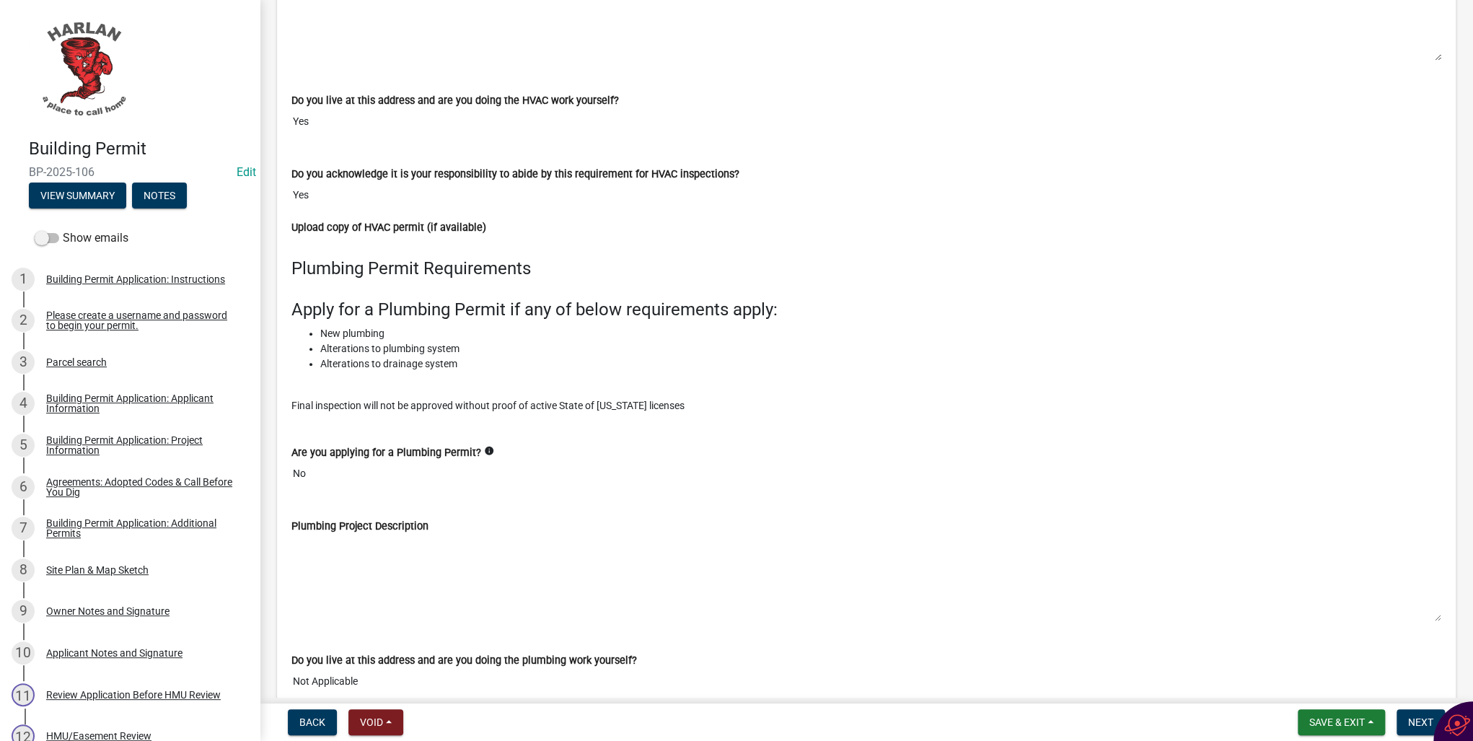
scroll to position [4618, 0]
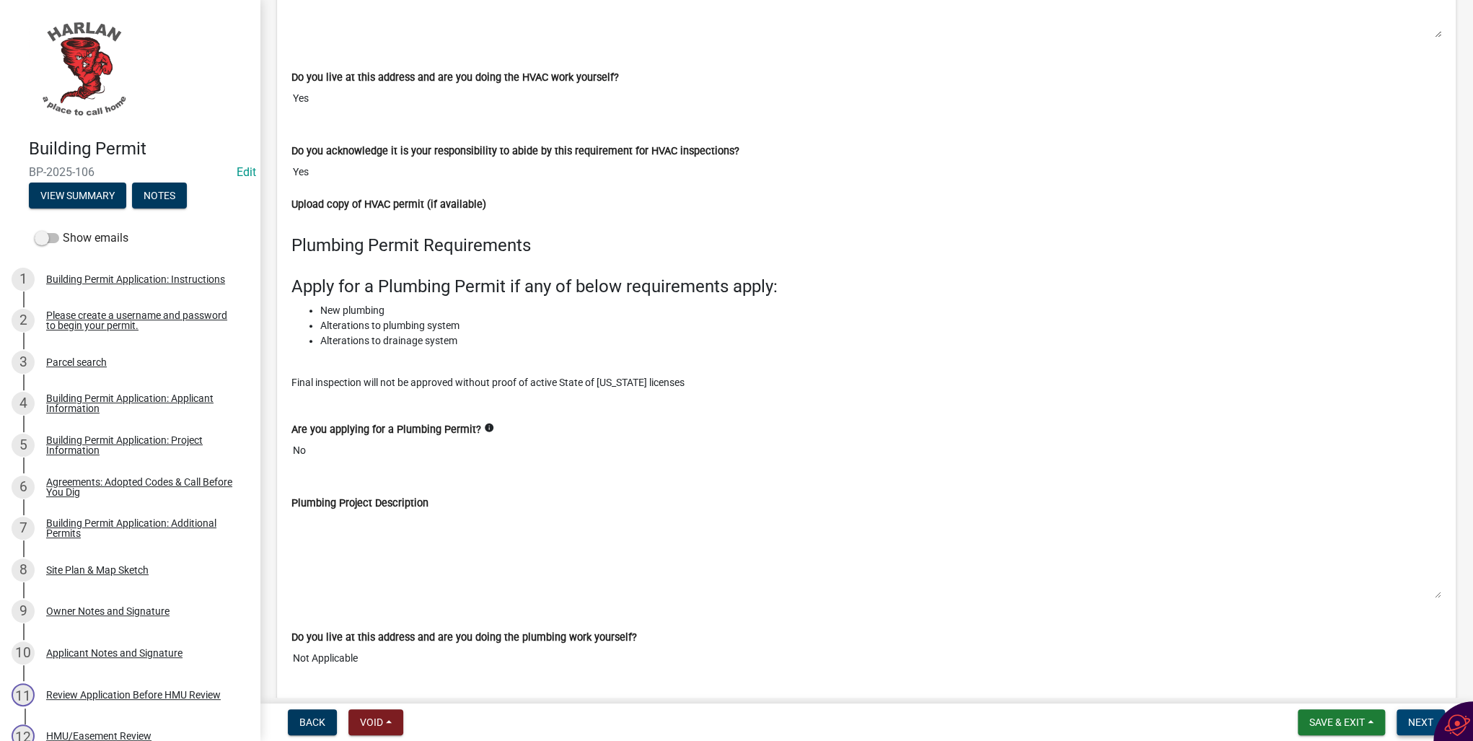
click at [1416, 722] on span "Next" at bounding box center [1420, 722] width 25 height 12
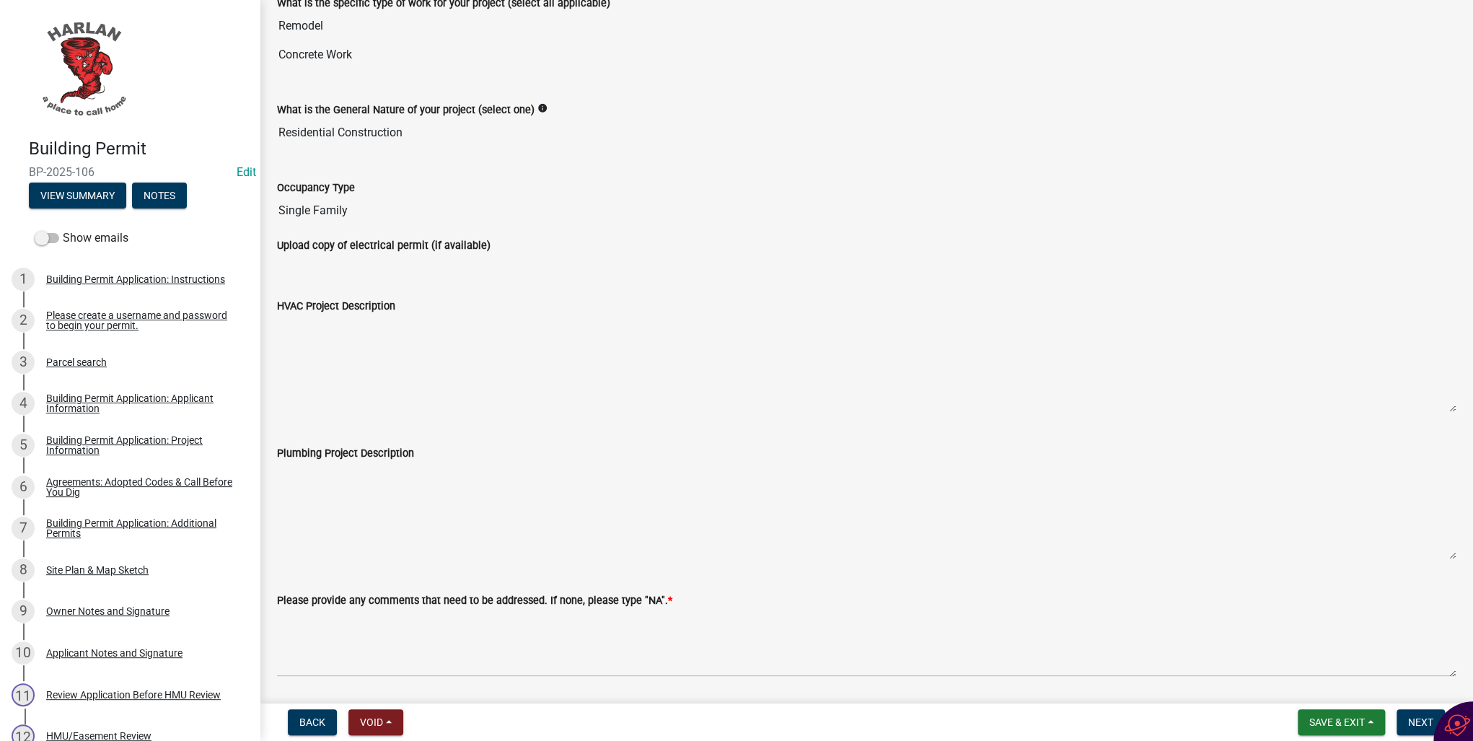
scroll to position [0, 0]
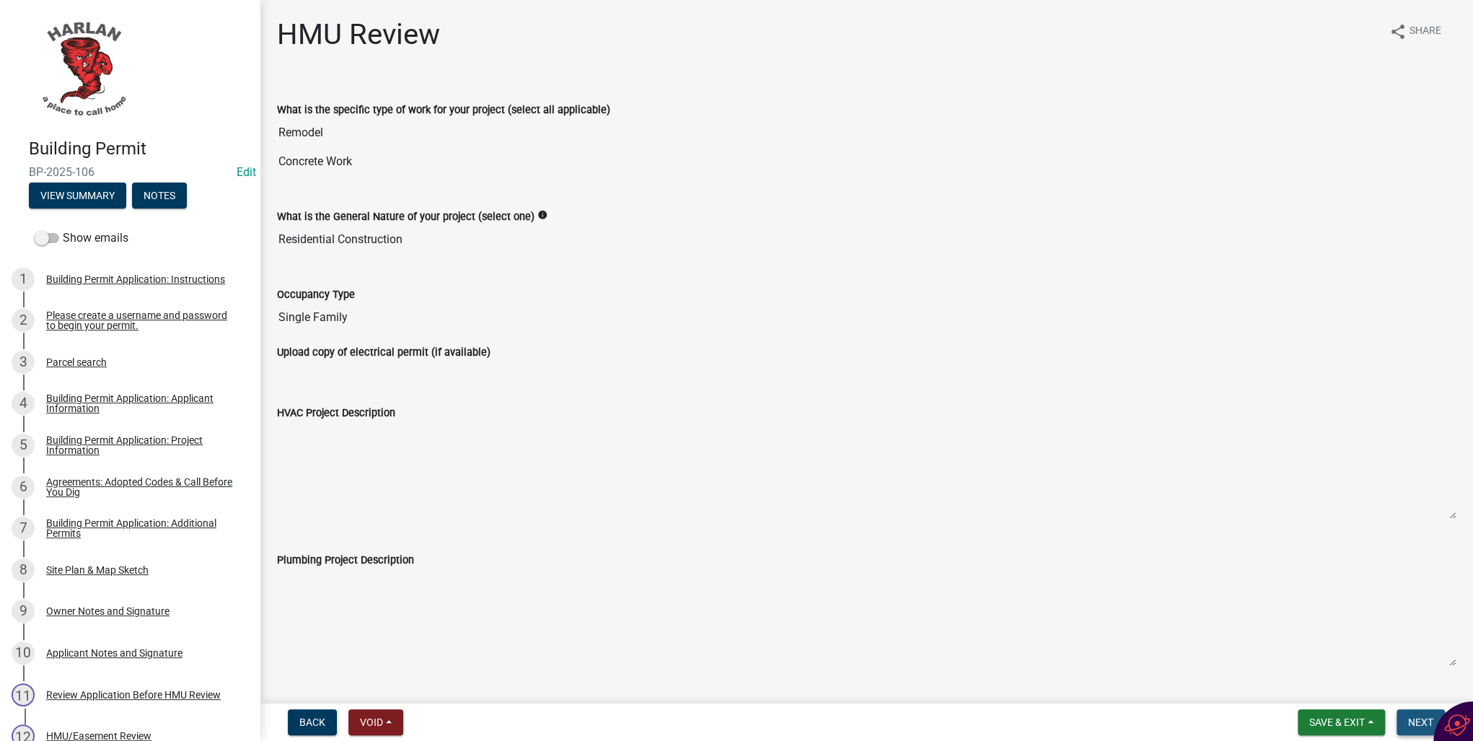
click at [1408, 721] on span "Next" at bounding box center [1420, 722] width 25 height 12
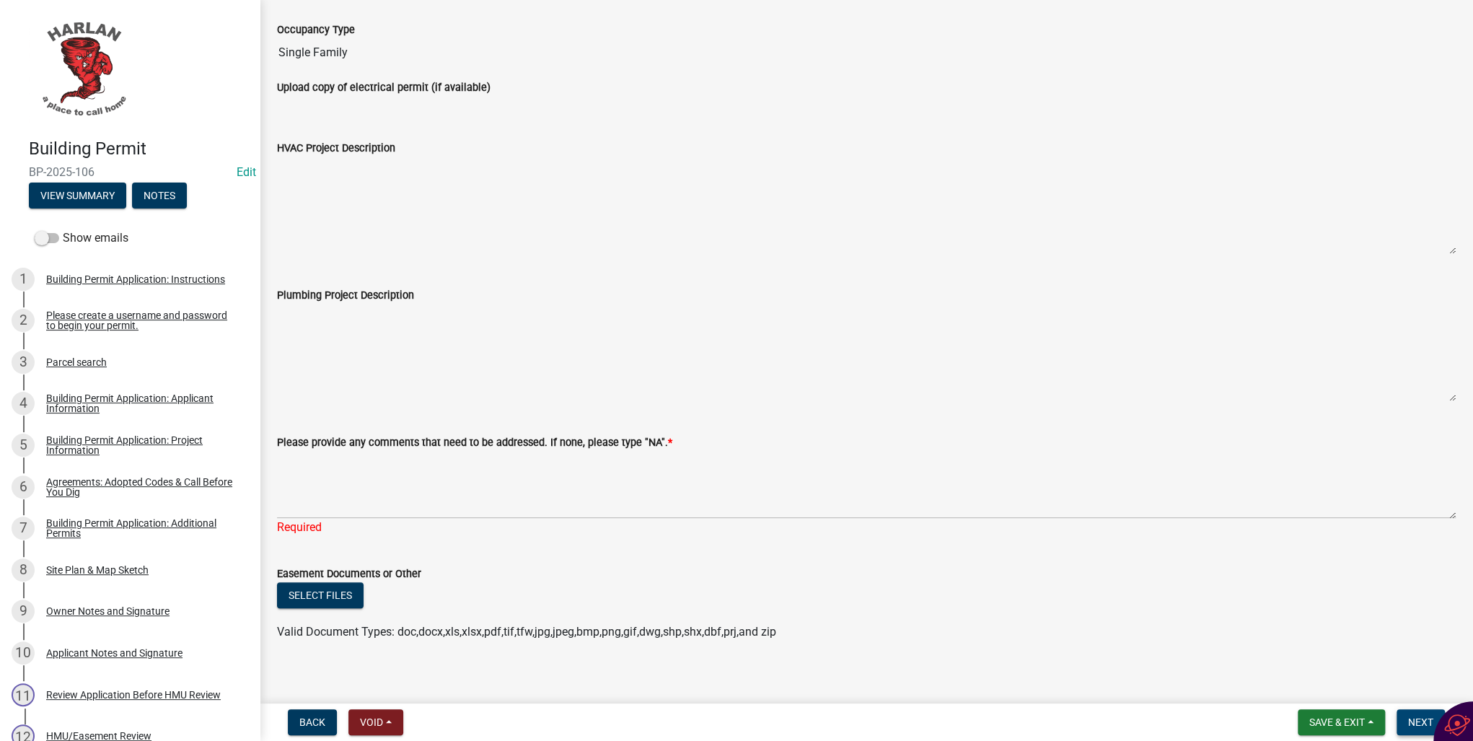
scroll to position [275, 0]
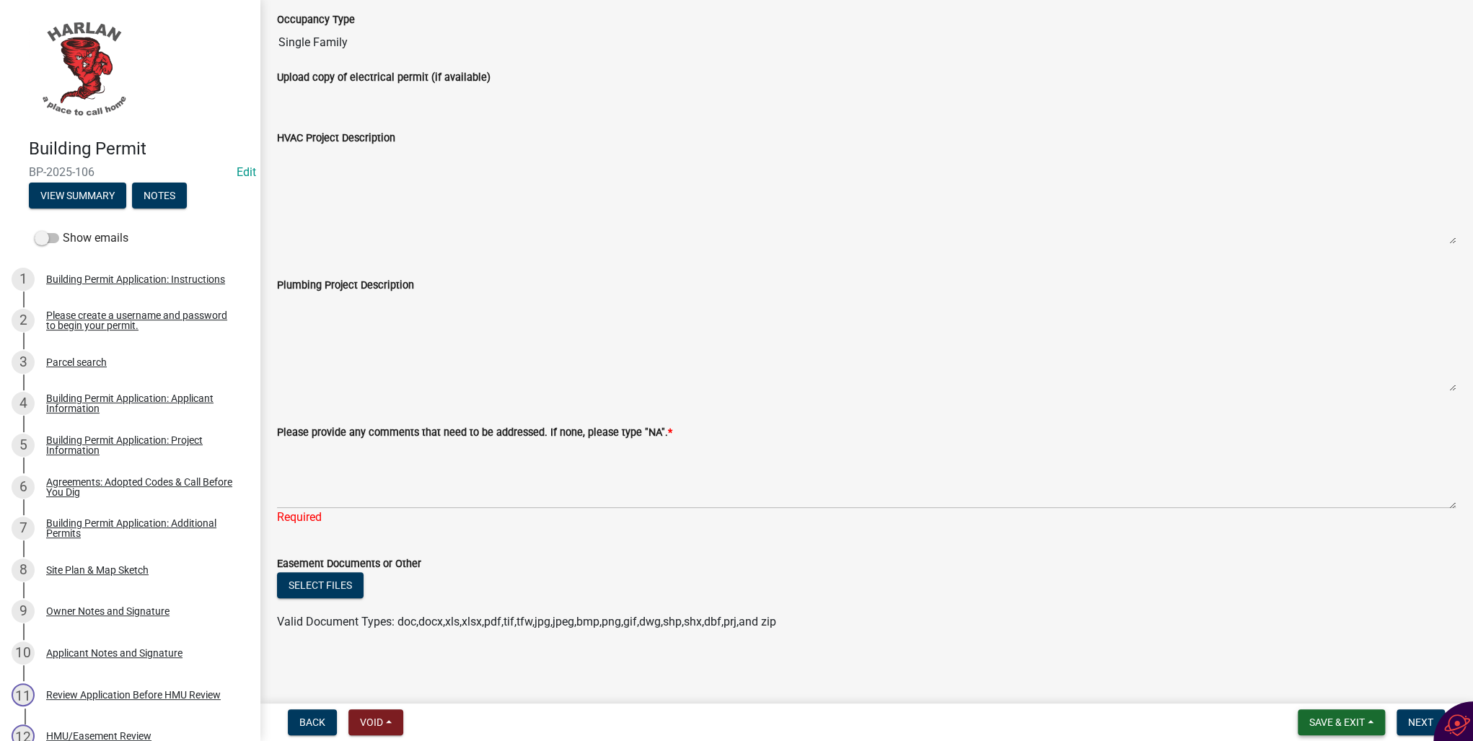
click at [1314, 722] on span "Save & Exit" at bounding box center [1338, 722] width 56 height 12
click at [1305, 688] on button "Save & Exit" at bounding box center [1327, 684] width 115 height 35
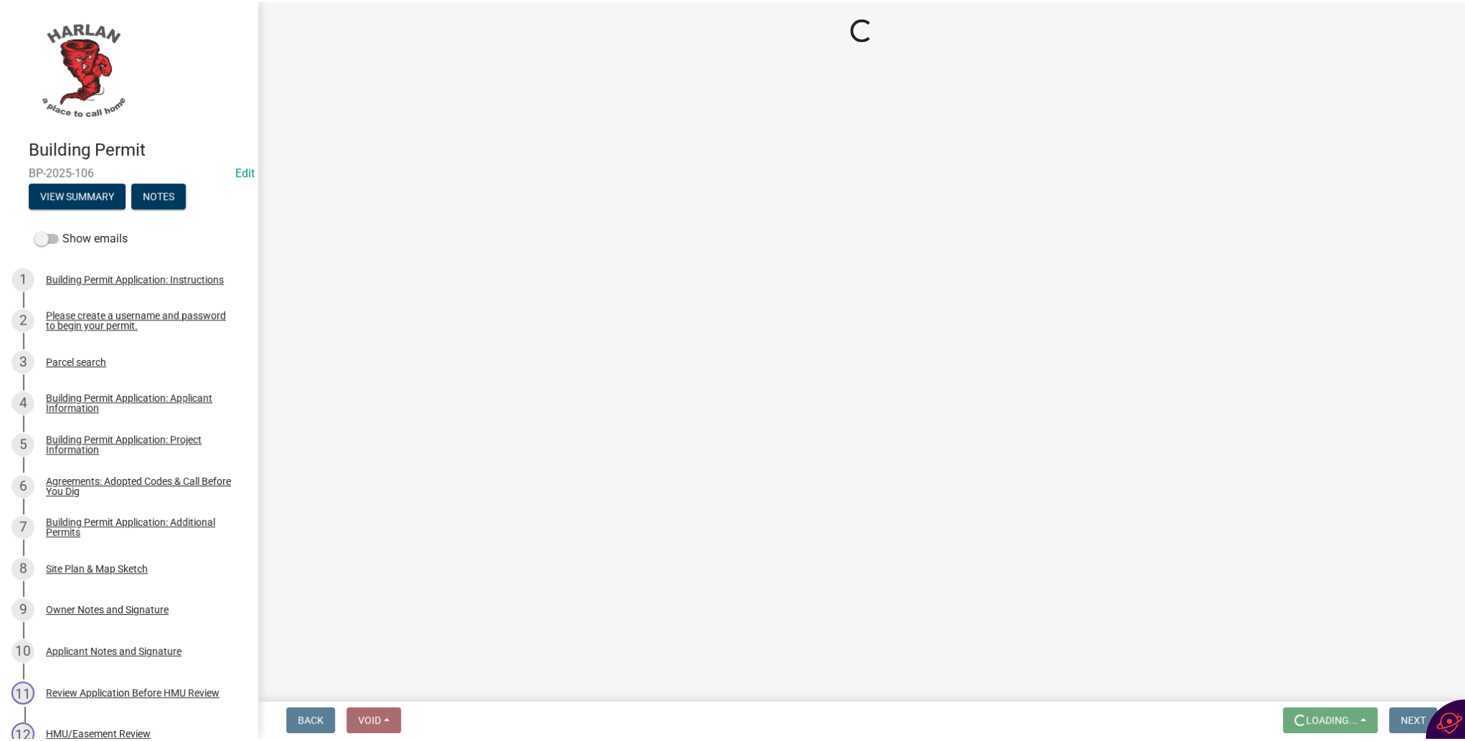
scroll to position [0, 0]
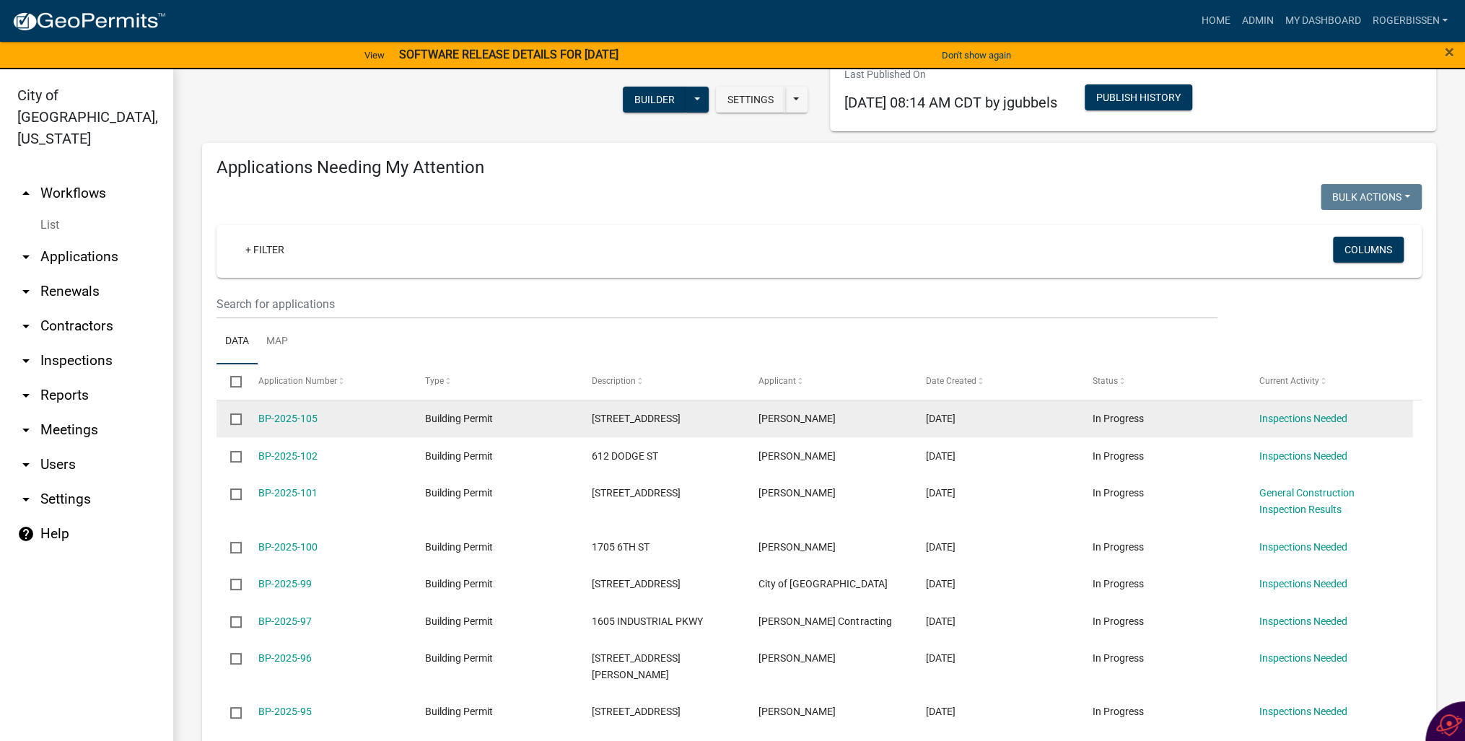
scroll to position [6, 0]
